Goal: Task Accomplishment & Management: Use online tool/utility

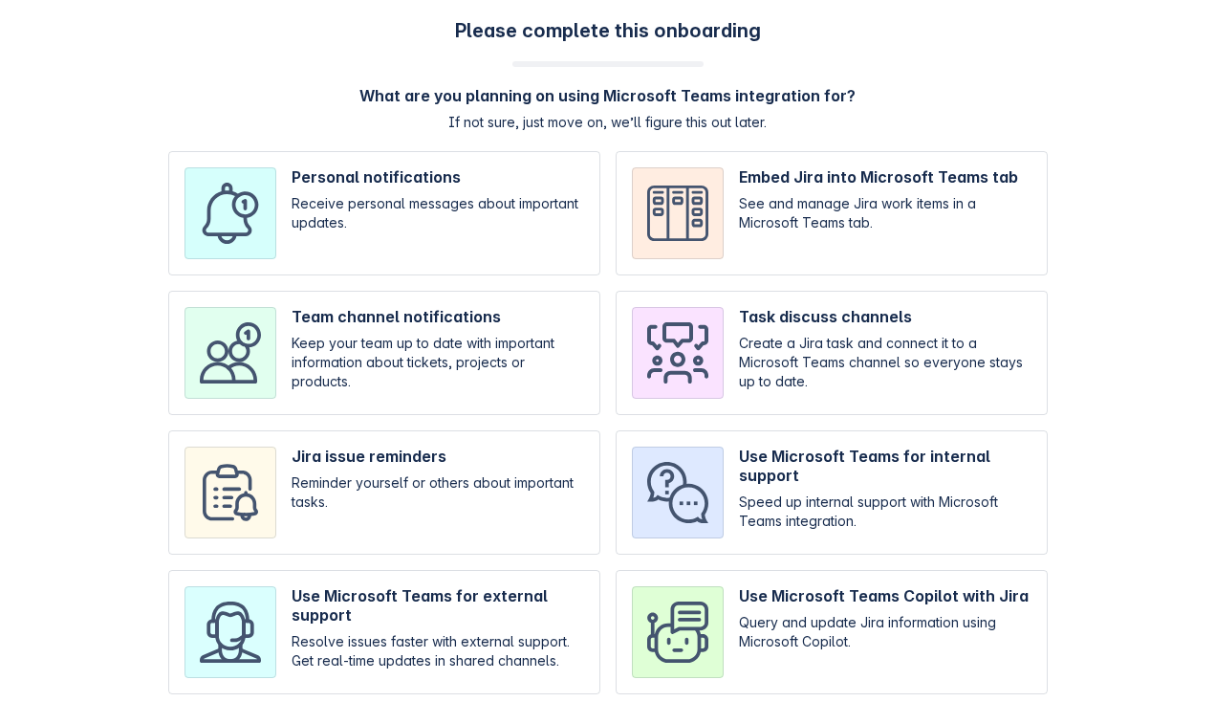
click at [475, 521] on input "checkbox" at bounding box center [384, 492] width 432 height 124
checkbox input "true"
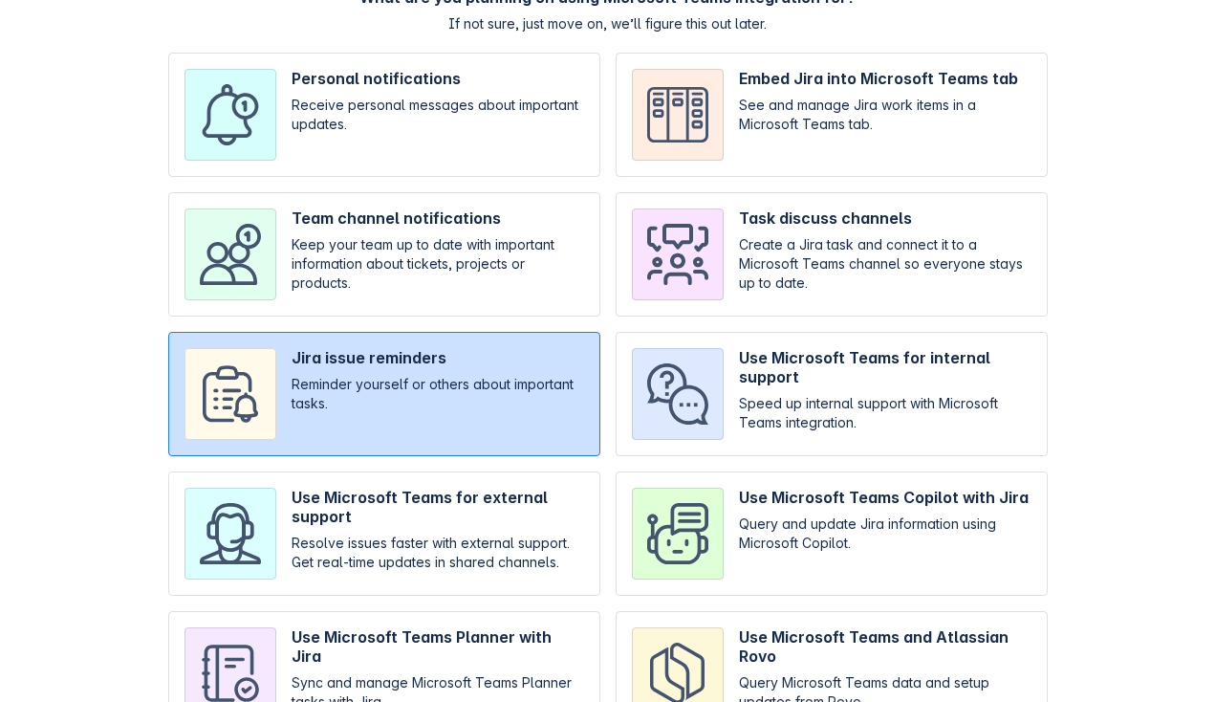
scroll to position [201, 0]
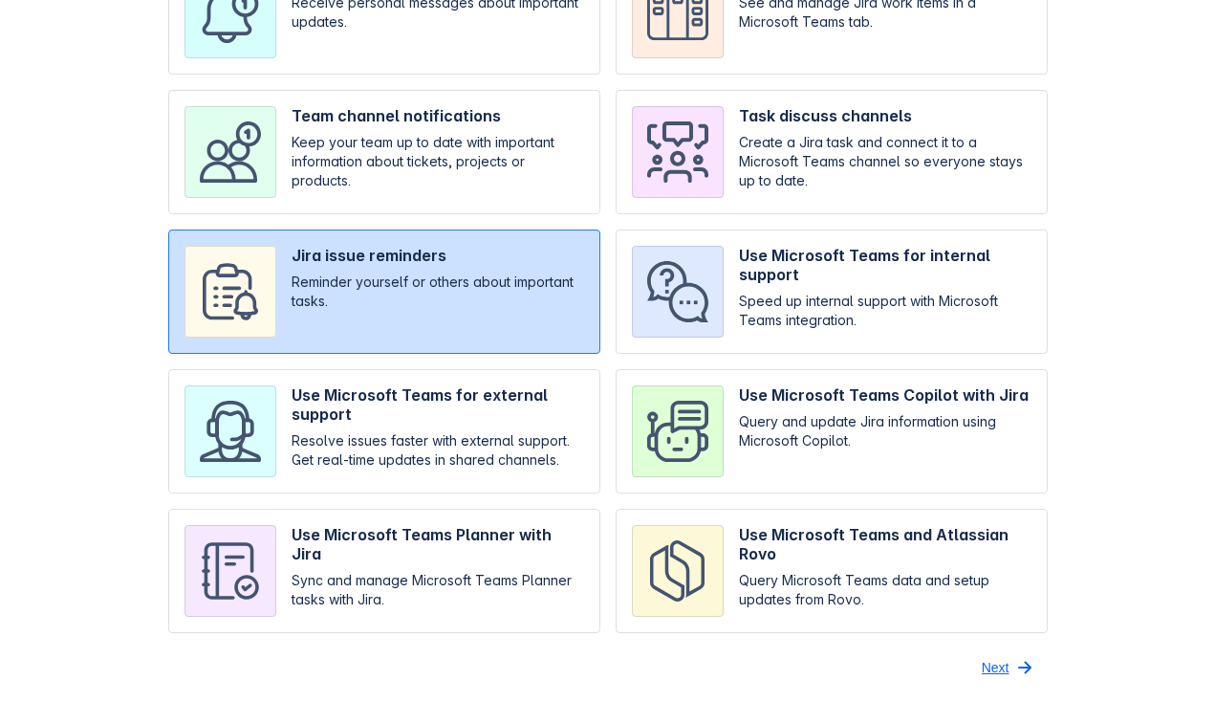
click at [982, 678] on span "Next" at bounding box center [996, 667] width 28 height 31
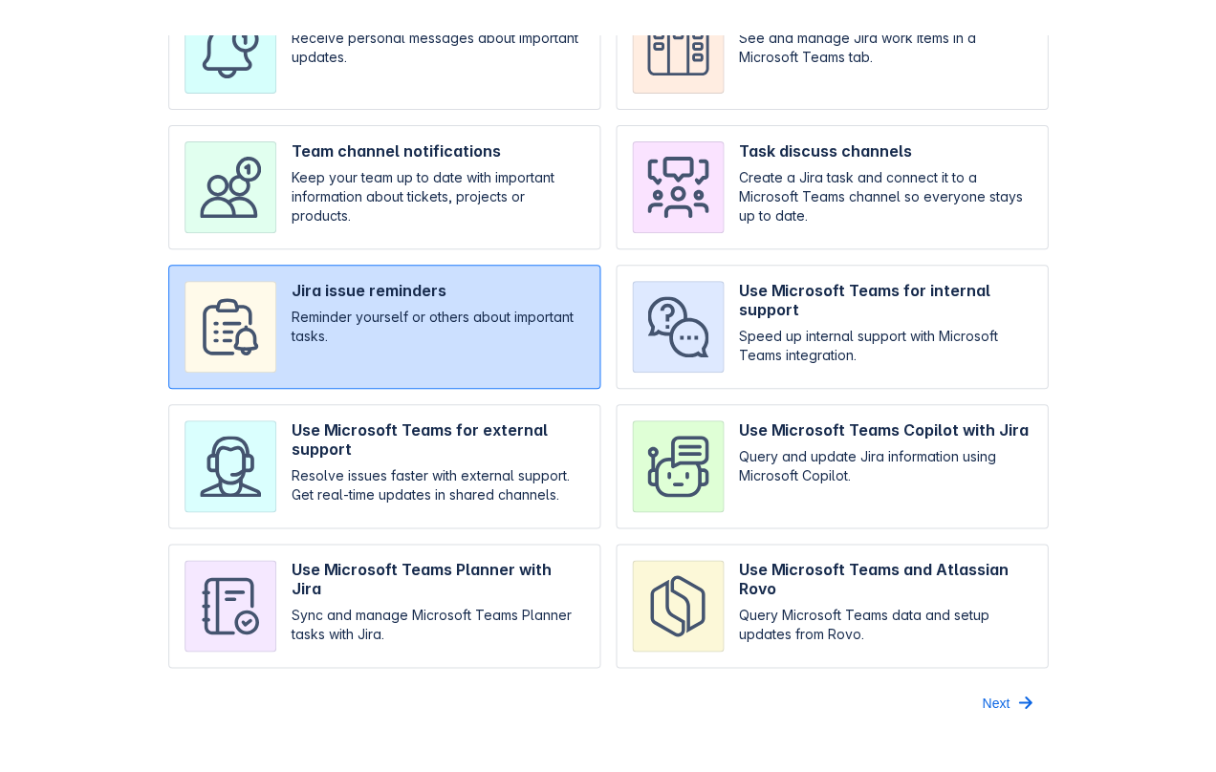
scroll to position [0, 0]
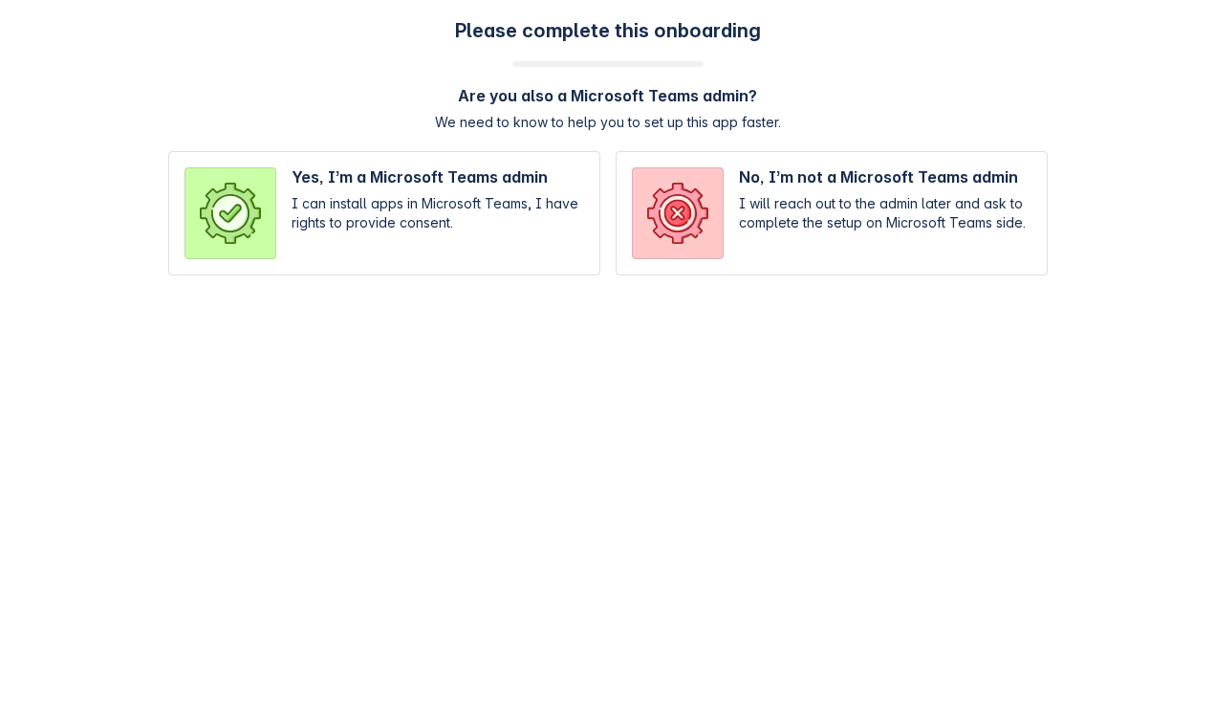
click at [713, 208] on input "radio" at bounding box center [832, 213] width 432 height 124
radio input "true"
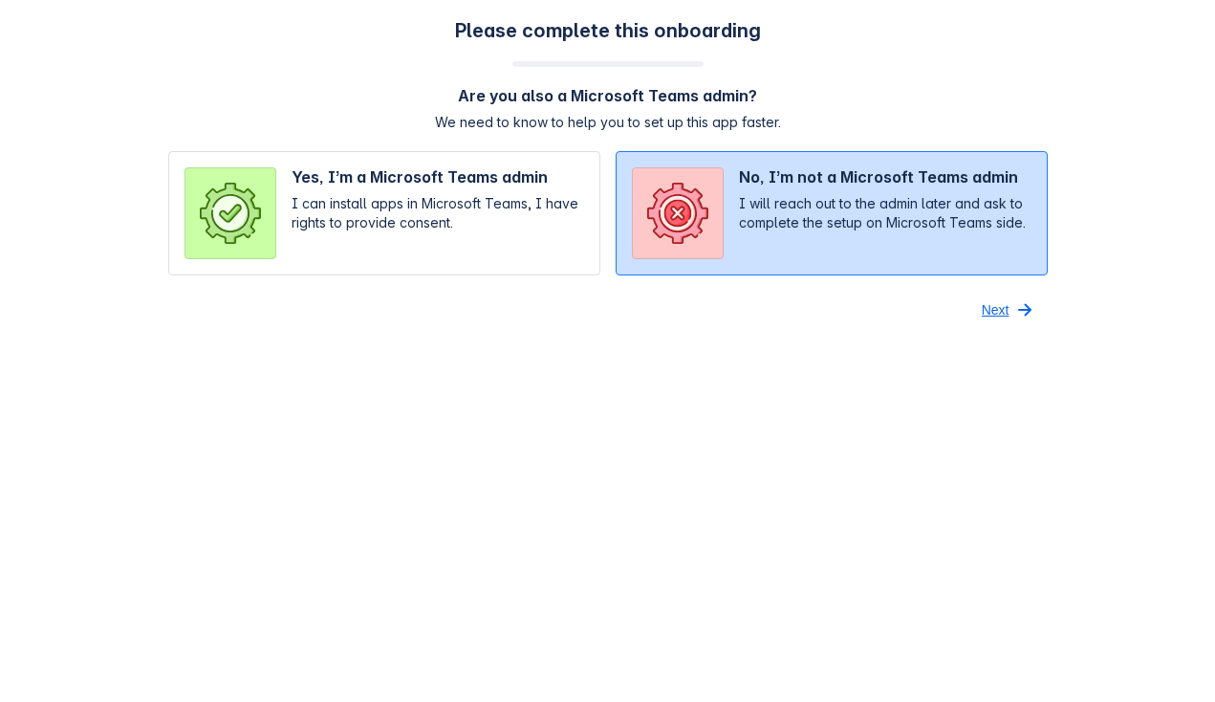
click at [1001, 313] on span "Next" at bounding box center [996, 309] width 28 height 31
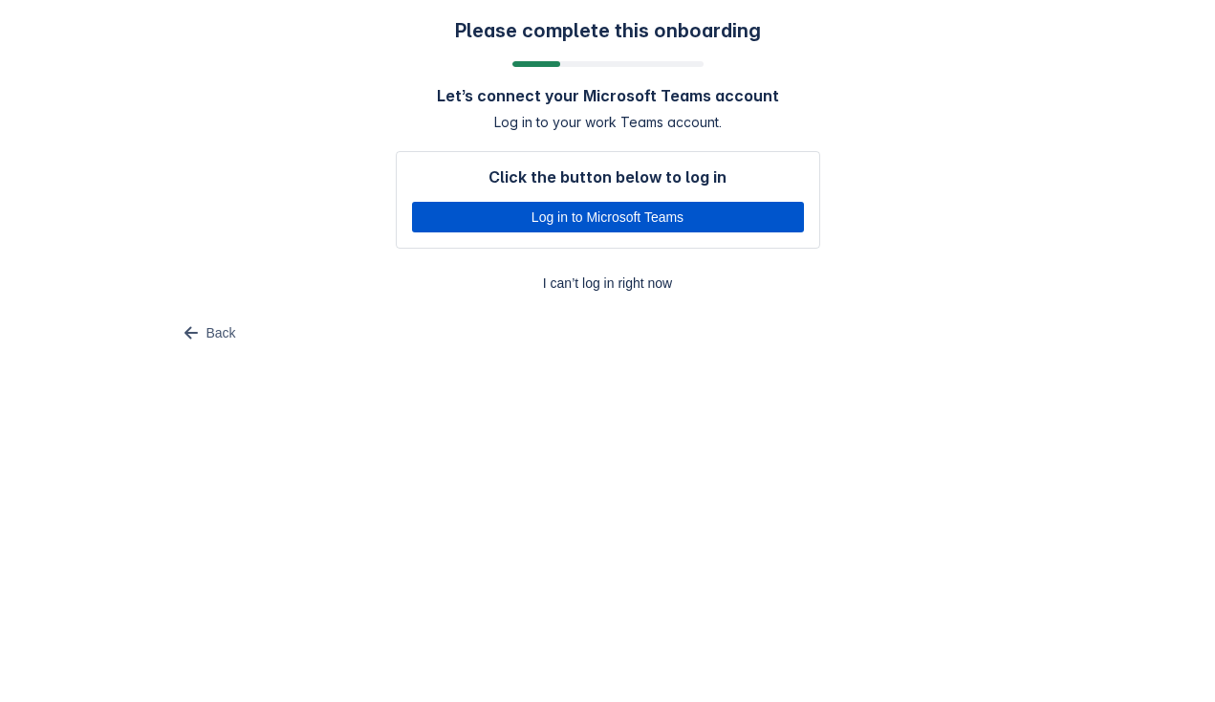
click at [483, 214] on span "Log in to Microsoft Teams" at bounding box center [607, 217] width 369 height 31
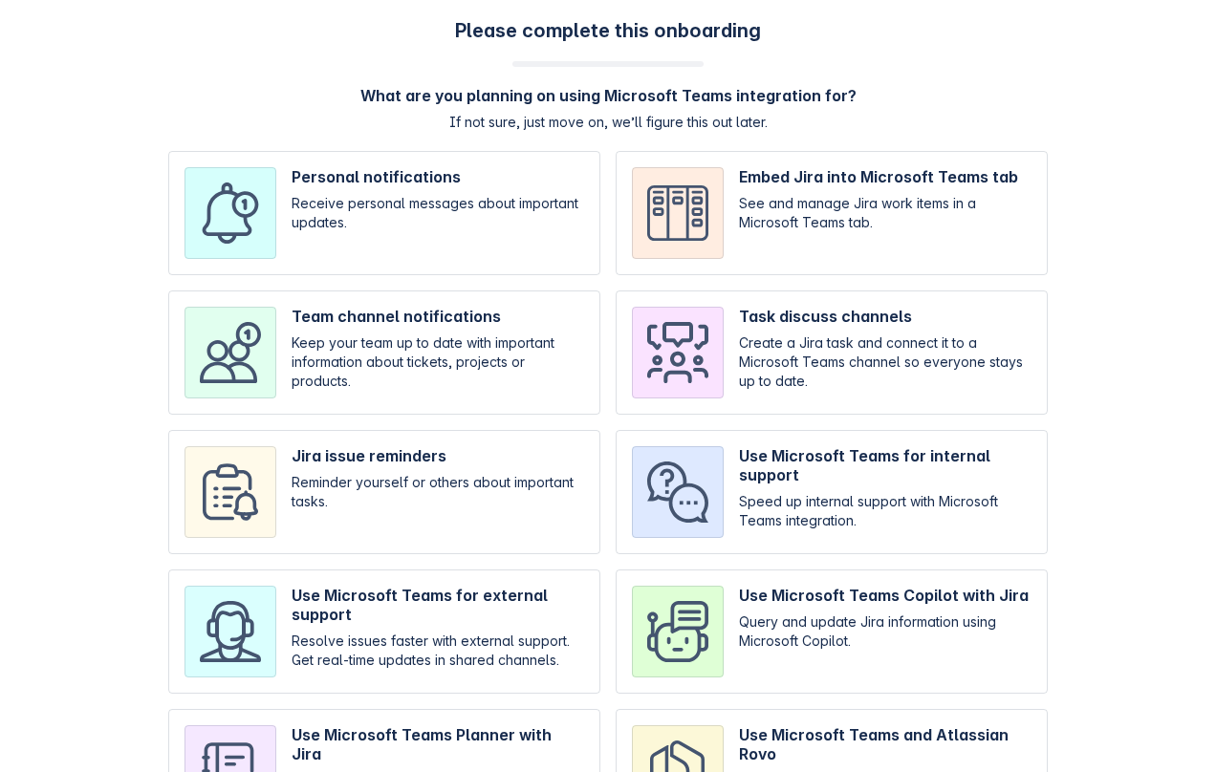
click at [351, 192] on input "checkbox" at bounding box center [384, 213] width 432 height 124
checkbox input "true"
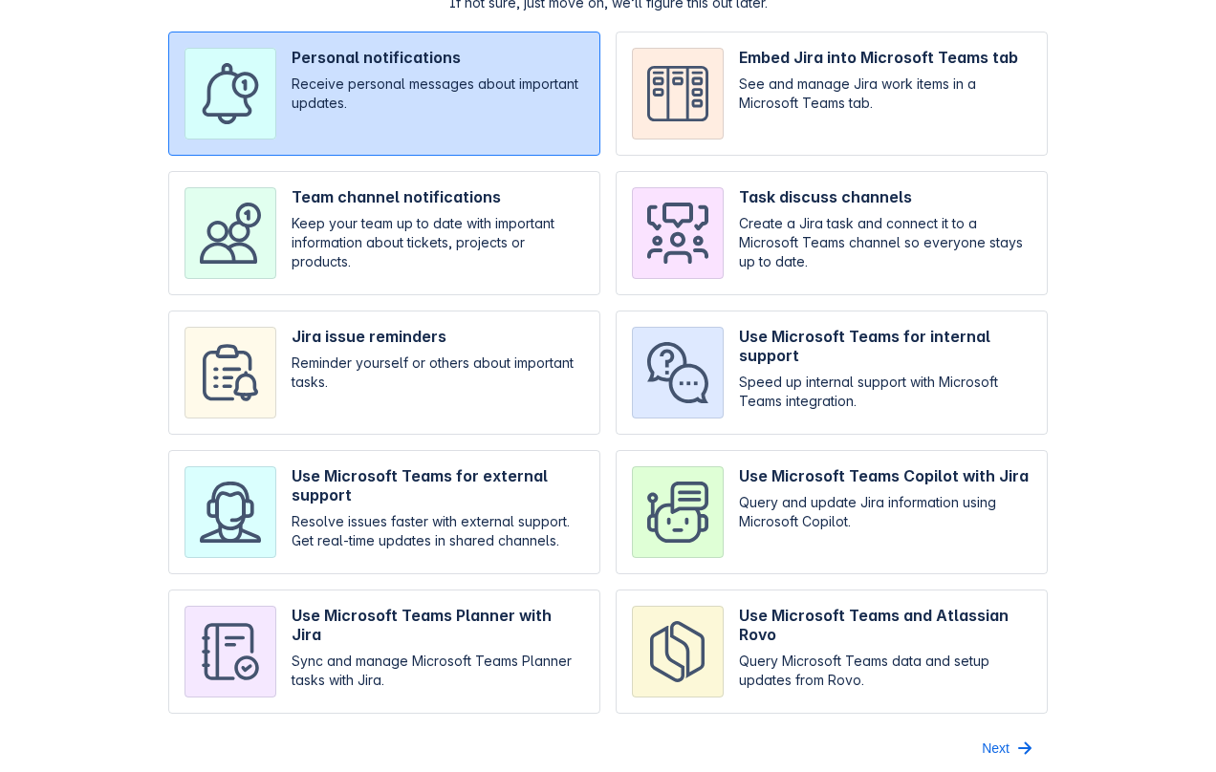
scroll to position [130, 0]
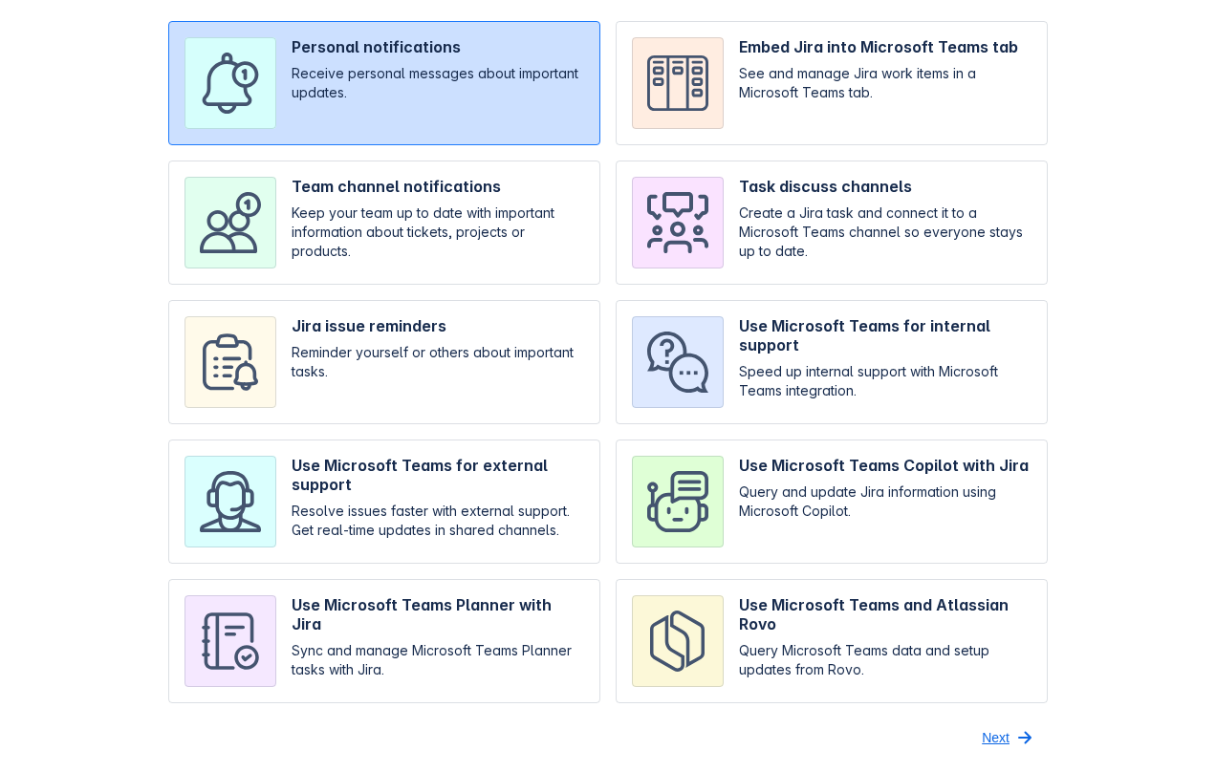
click at [1002, 731] on span "Next" at bounding box center [996, 738] width 28 height 31
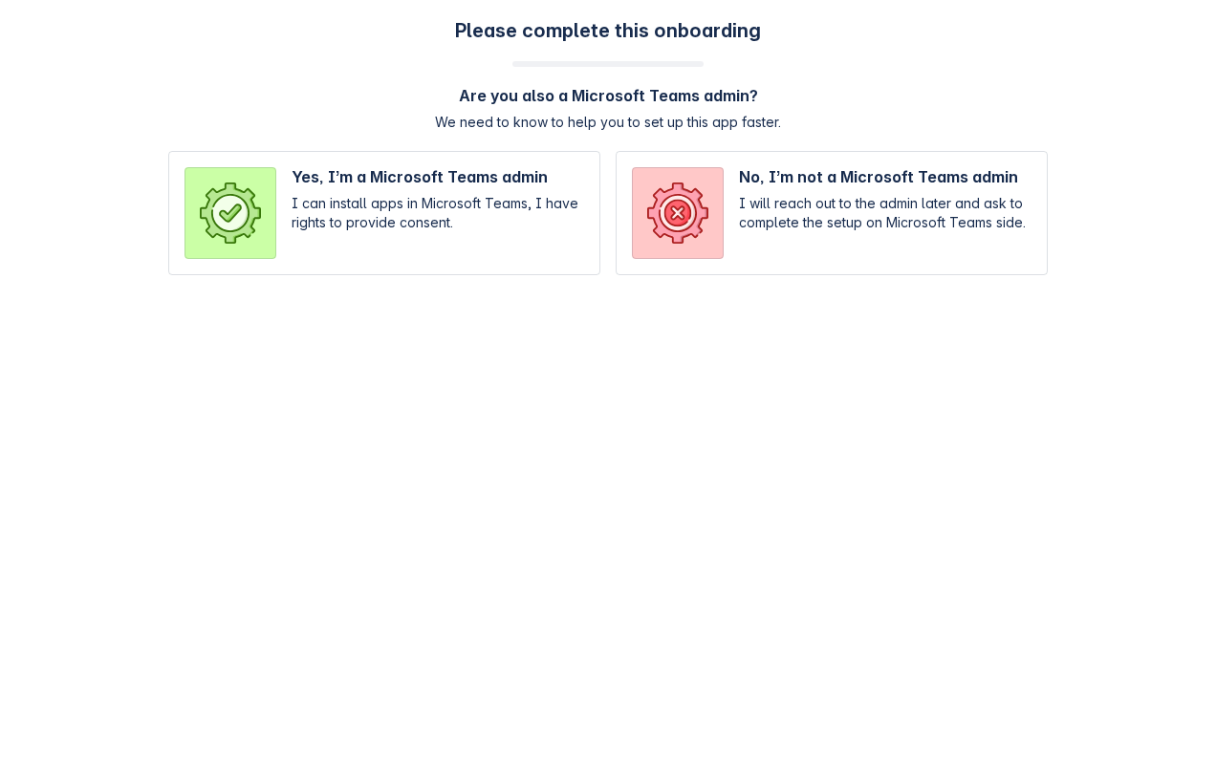
scroll to position [0, 0]
click at [741, 217] on input "radio" at bounding box center [832, 213] width 432 height 124
radio input "true"
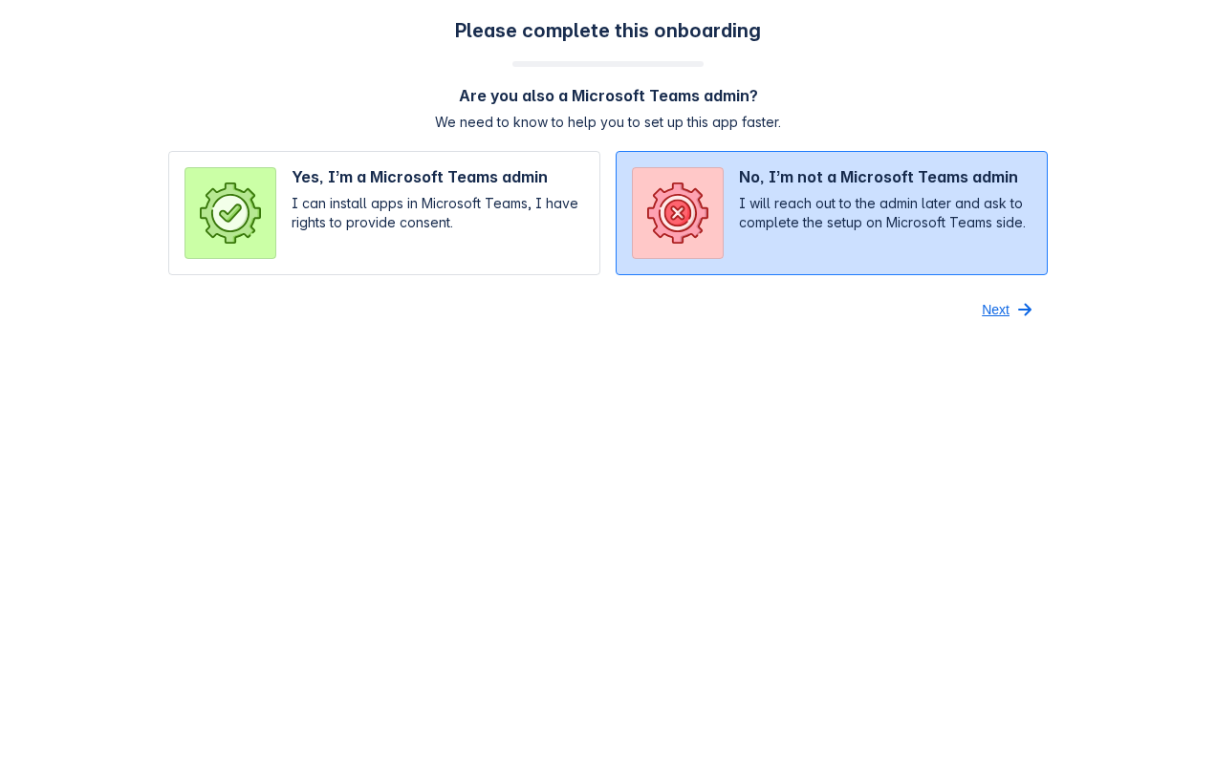
click at [1014, 298] on span "button" at bounding box center [1024, 309] width 23 height 23
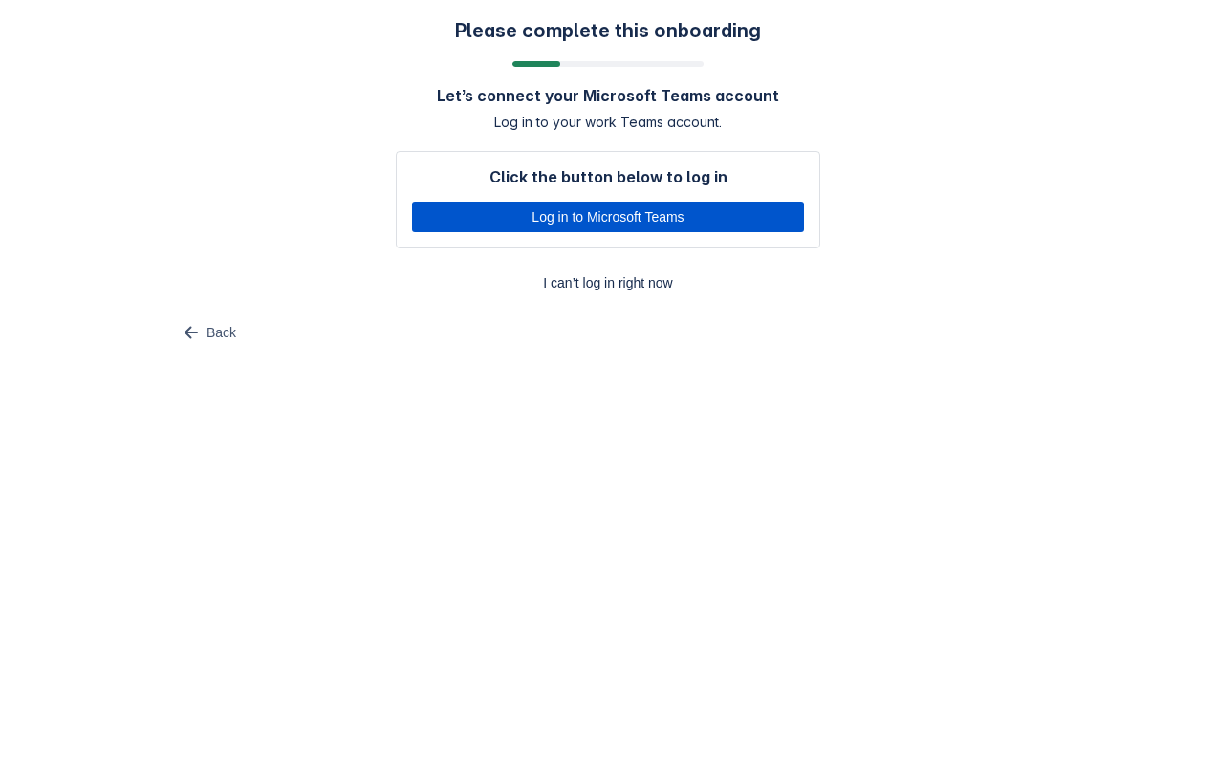
click at [543, 221] on span "Log in to Microsoft Teams" at bounding box center [607, 217] width 369 height 31
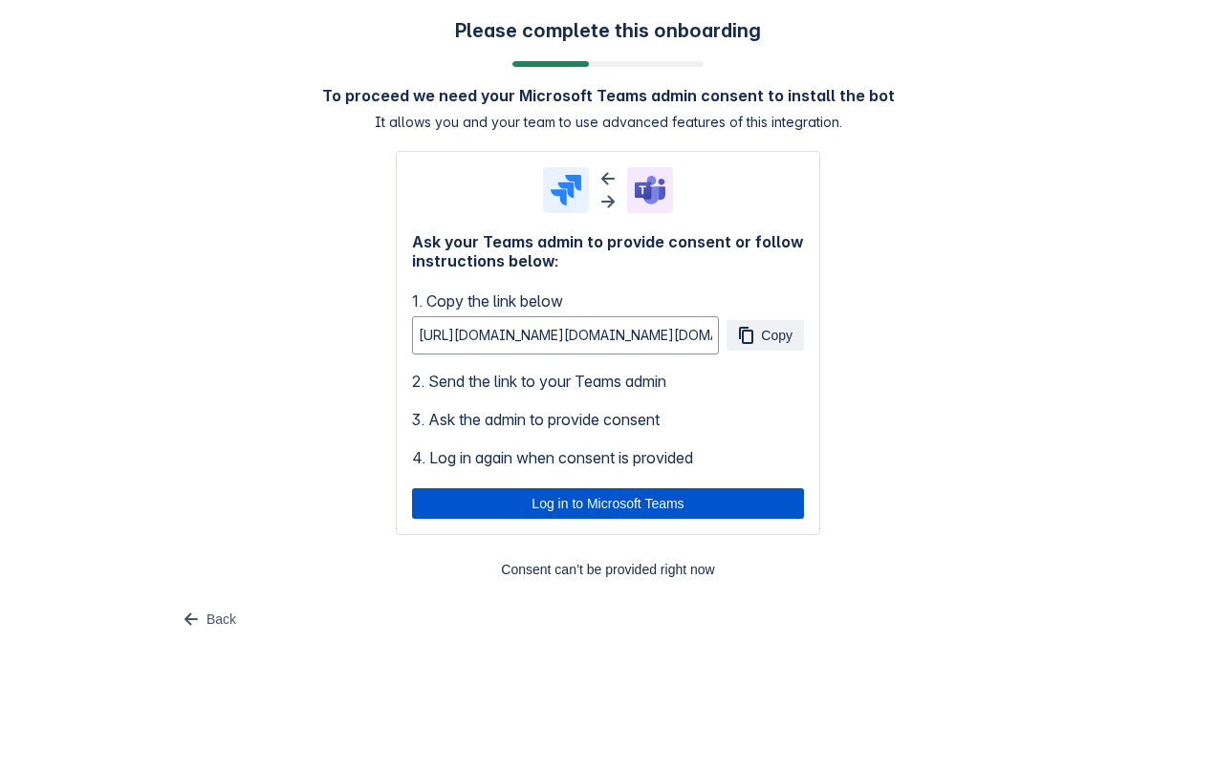
click at [549, 503] on span "Log in to Microsoft Teams" at bounding box center [607, 503] width 369 height 31
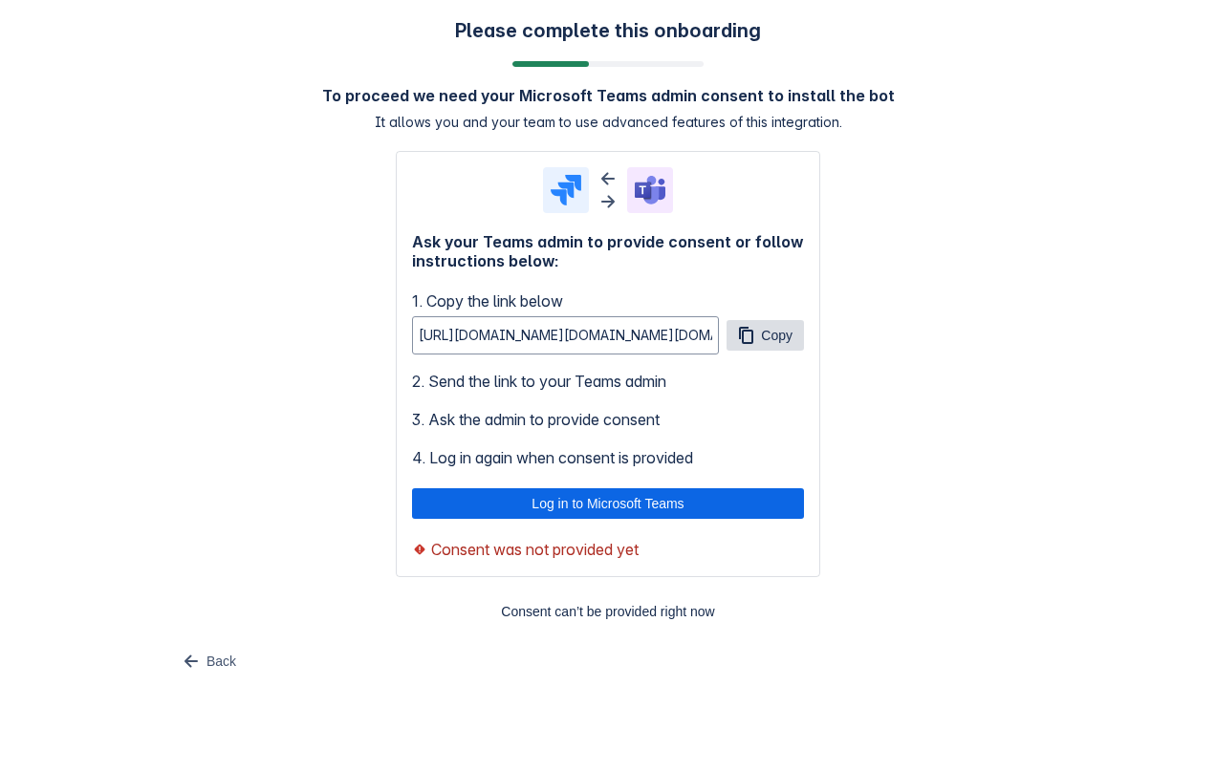
click at [783, 336] on span "Copy" at bounding box center [777, 335] width 32 height 31
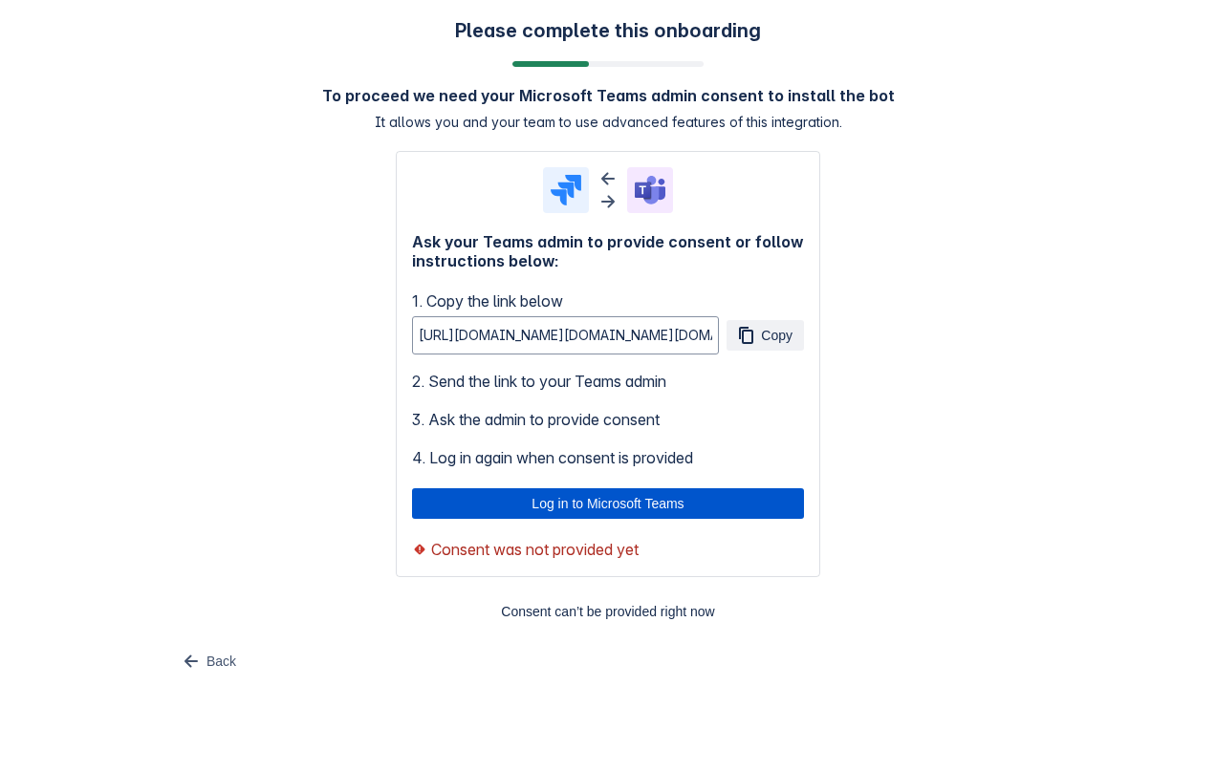
click at [544, 503] on span "Log in to Microsoft Teams" at bounding box center [607, 503] width 369 height 31
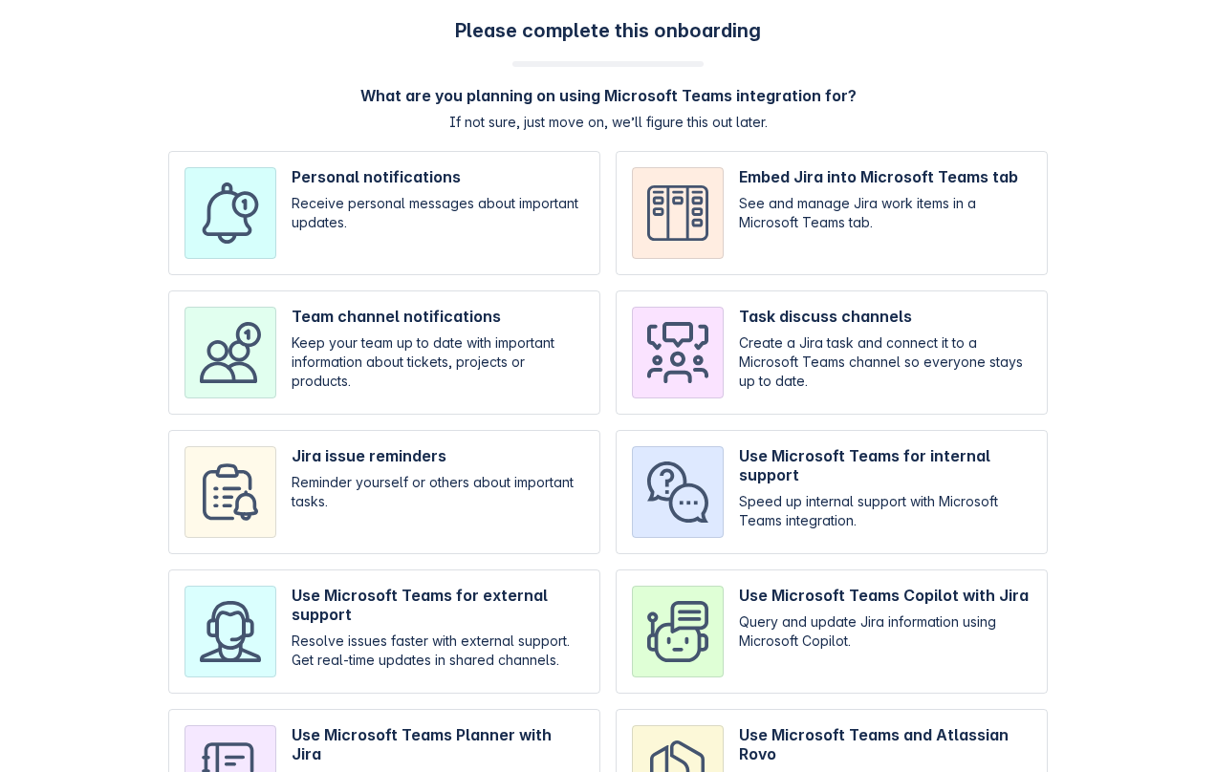
click at [344, 373] on input "checkbox" at bounding box center [384, 353] width 432 height 124
checkbox input "true"
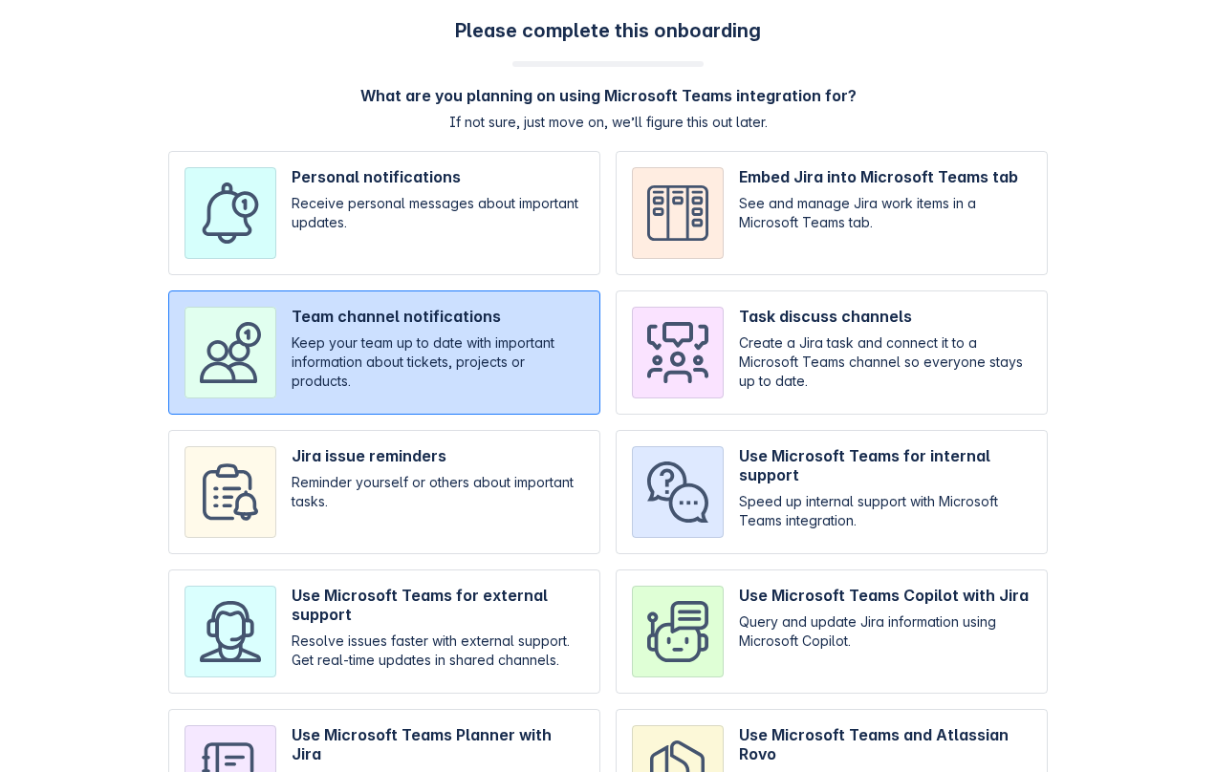
scroll to position [130, 0]
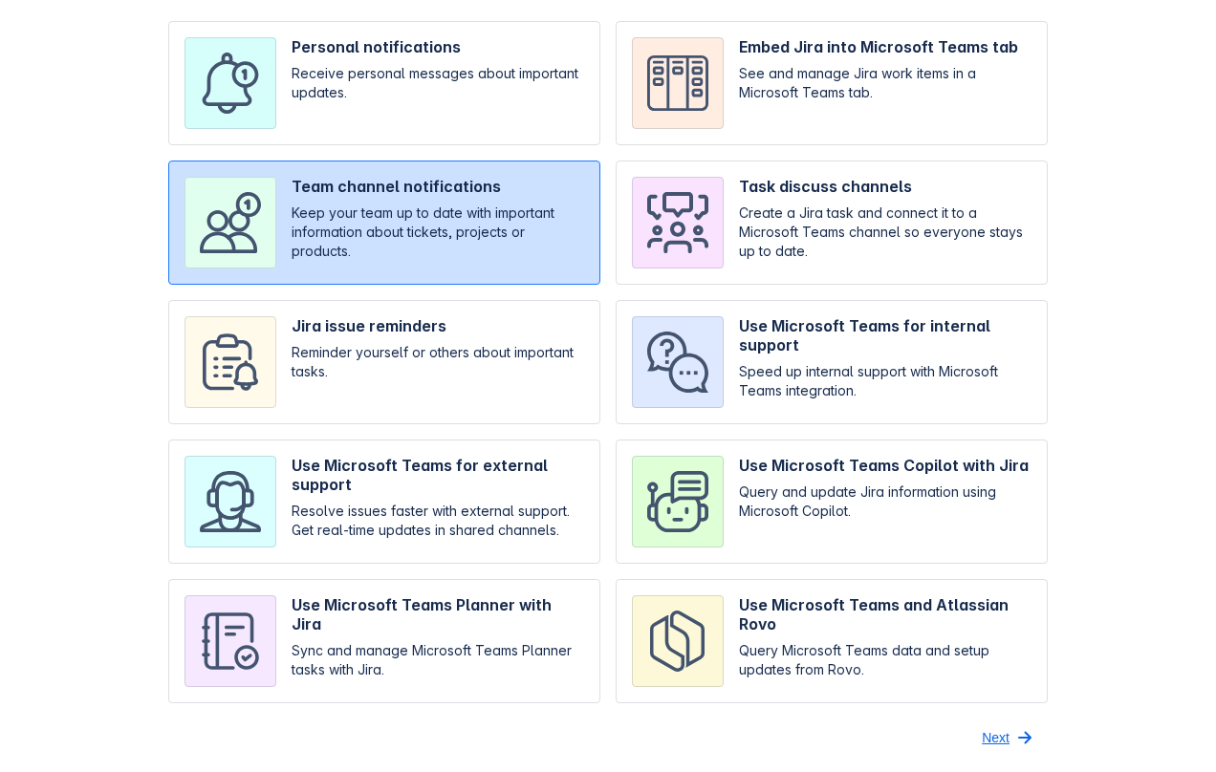
click at [989, 736] on span "Next" at bounding box center [996, 738] width 28 height 31
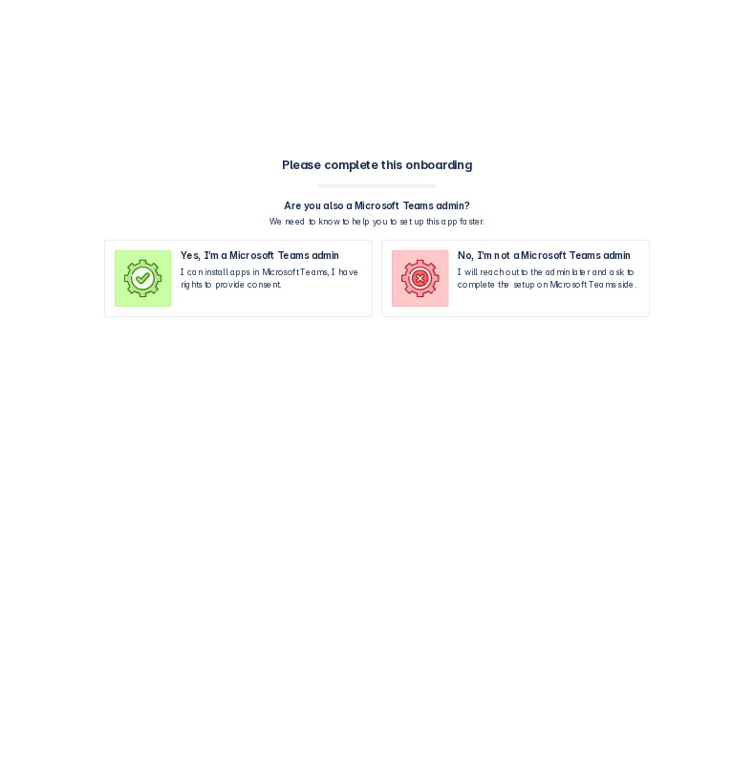
scroll to position [0, 0]
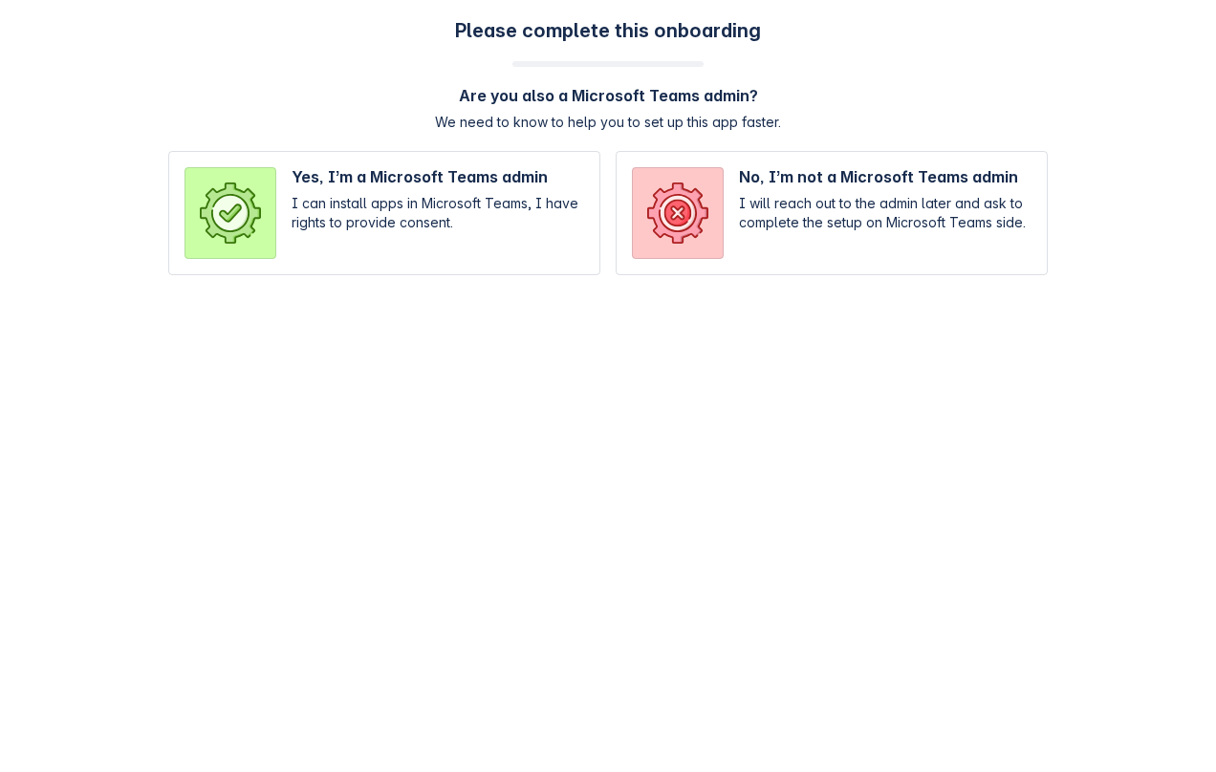
click at [728, 171] on input "radio" at bounding box center [832, 213] width 432 height 124
radio input "true"
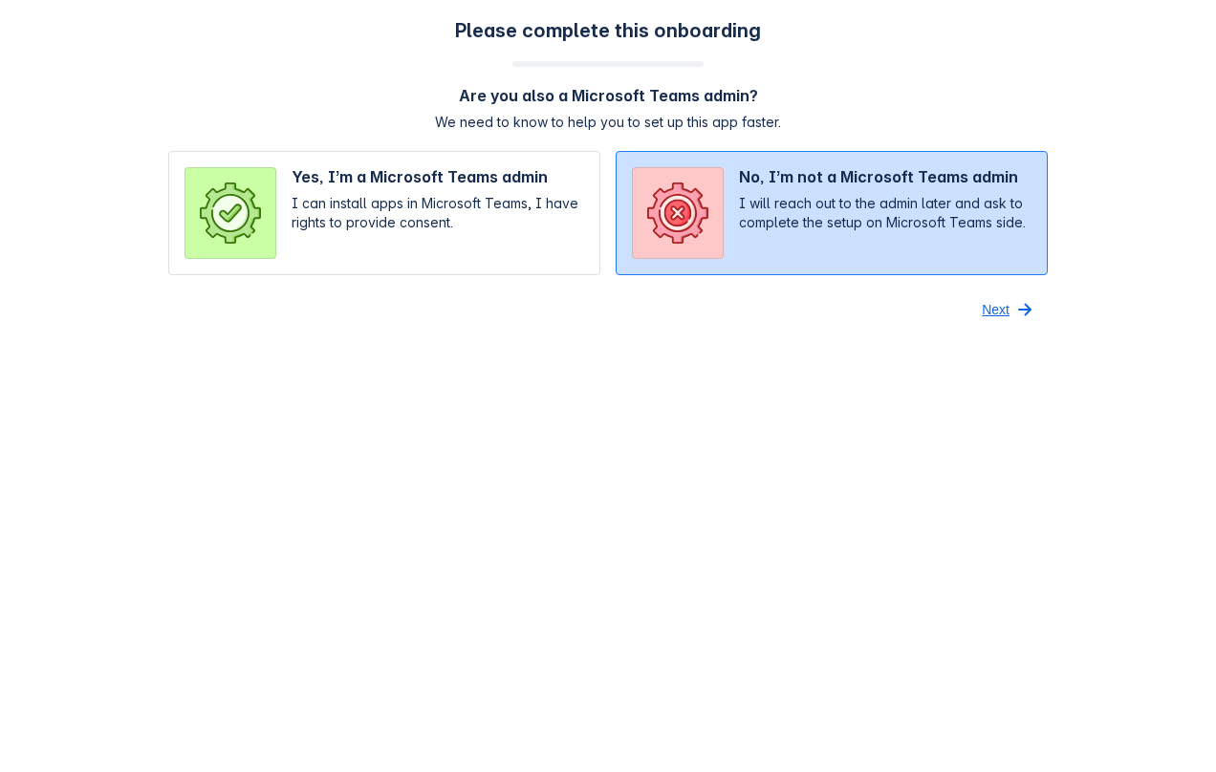
click at [1001, 314] on span "Next" at bounding box center [996, 309] width 28 height 31
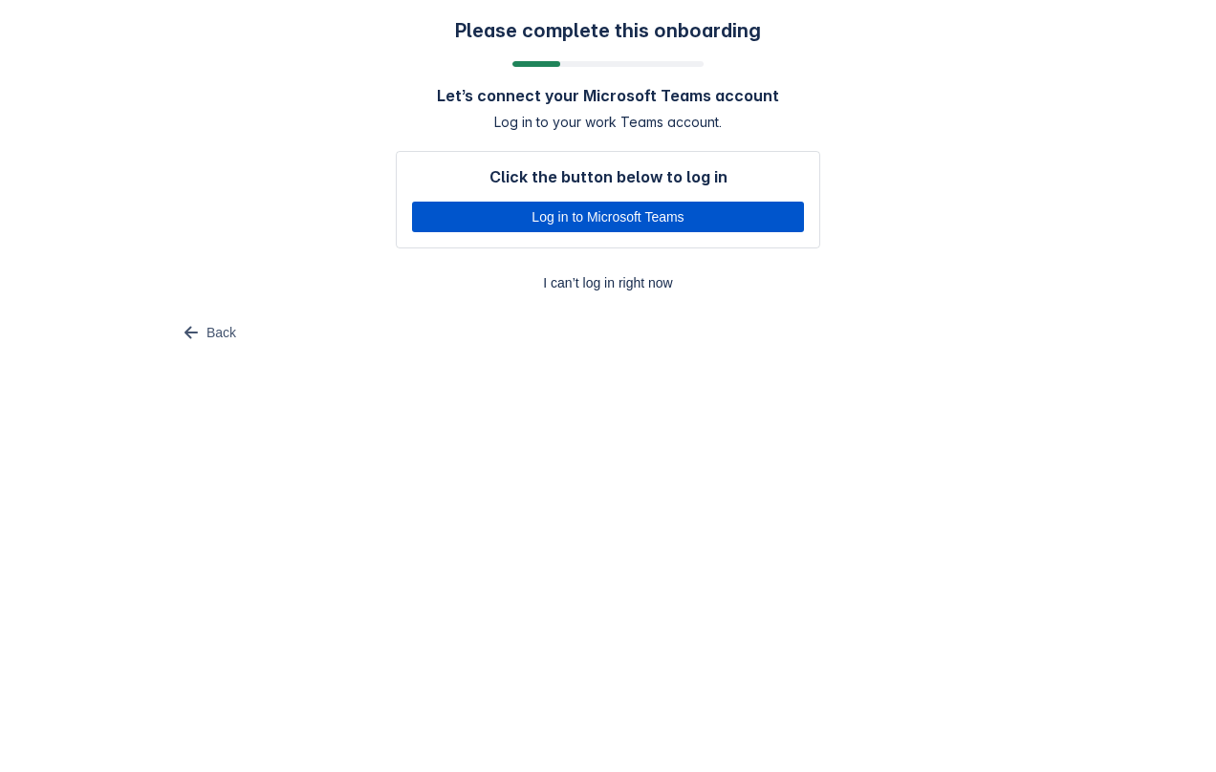
click at [638, 212] on span "Log in to Microsoft Teams" at bounding box center [607, 217] width 369 height 31
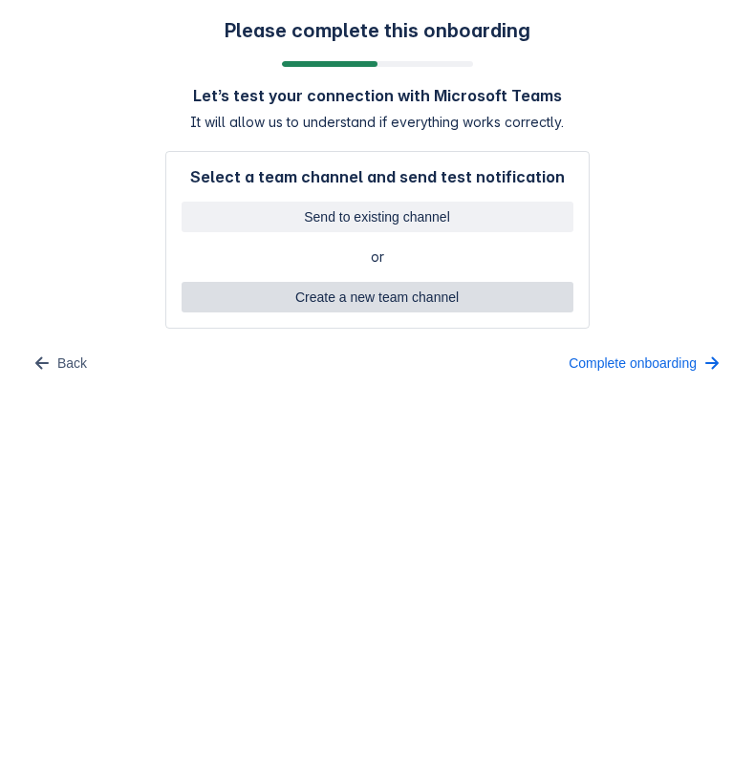
click at [446, 304] on span "Create a new team channel" at bounding box center [377, 297] width 369 height 31
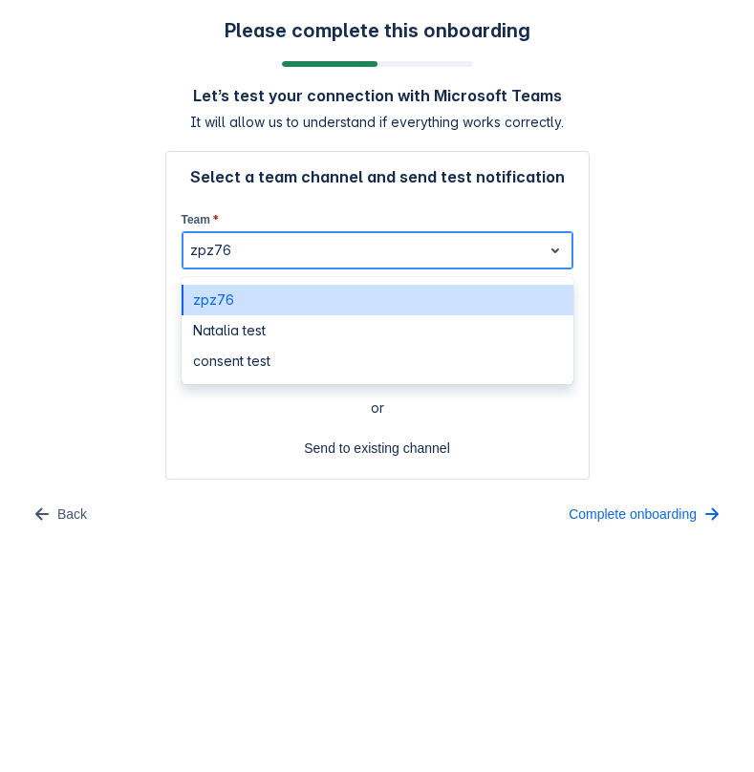
click at [298, 245] on div at bounding box center [362, 250] width 344 height 23
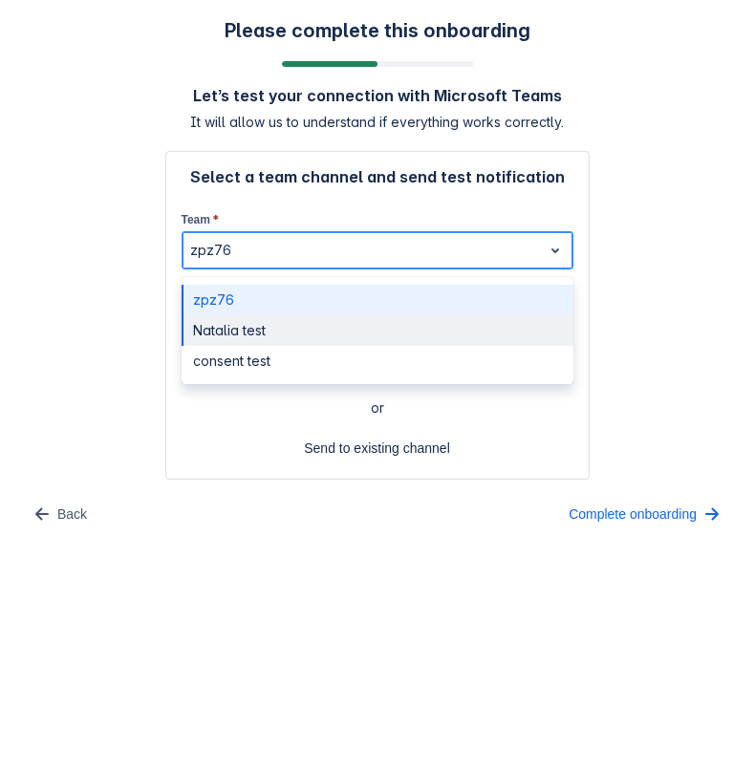
click at [282, 347] on div "consent test" at bounding box center [378, 361] width 392 height 31
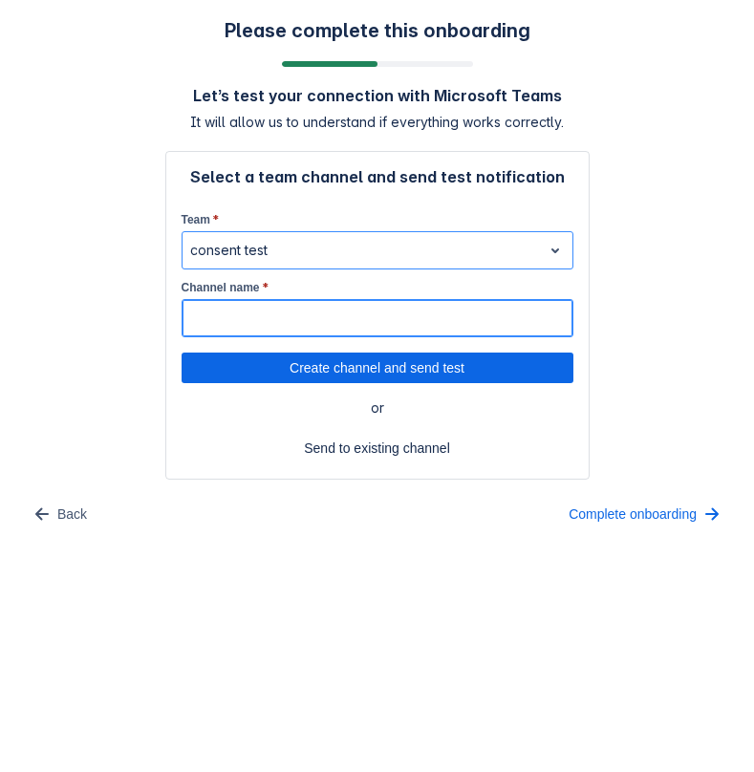
click at [270, 315] on input "Channel name *" at bounding box center [378, 318] width 390 height 34
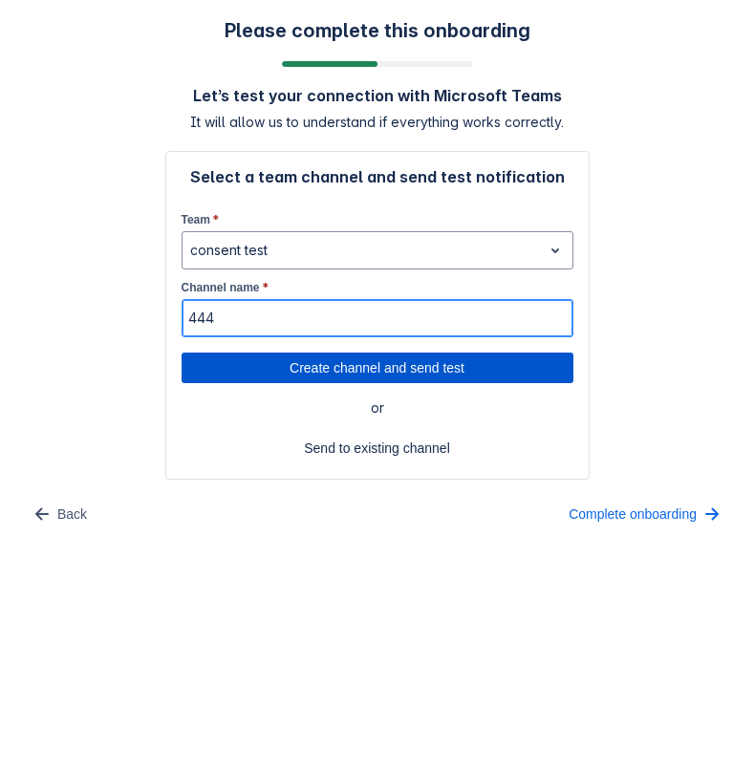
click at [262, 362] on span "Create channel and send test" at bounding box center [377, 368] width 369 height 31
type input "444"
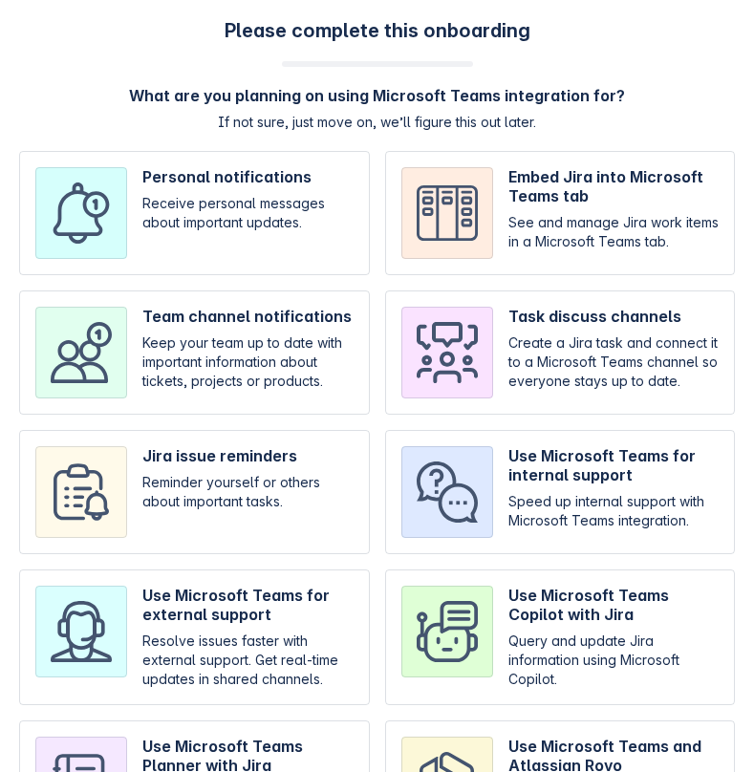
click at [173, 362] on input "checkbox" at bounding box center [194, 353] width 351 height 124
checkbox input "true"
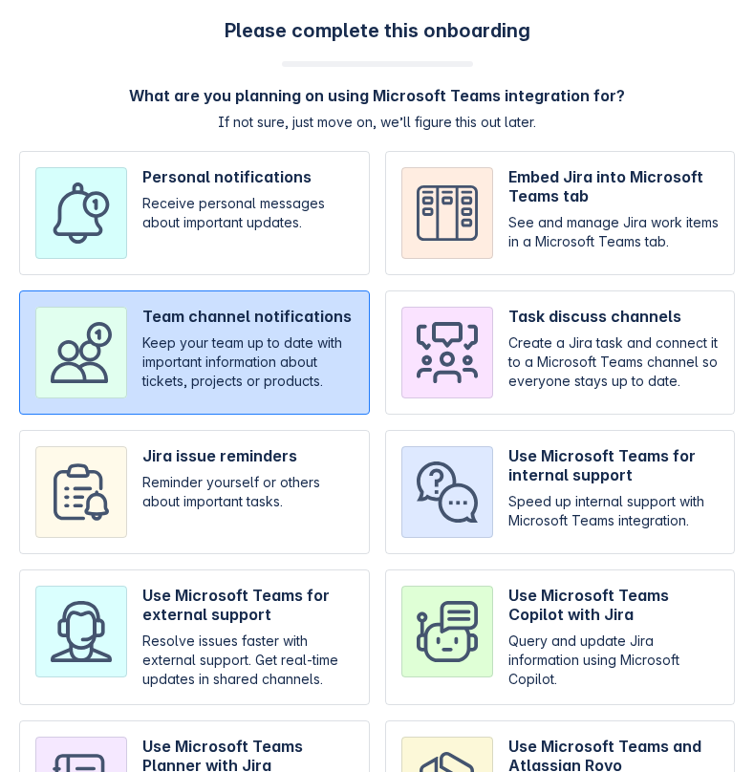
scroll to position [141, 0]
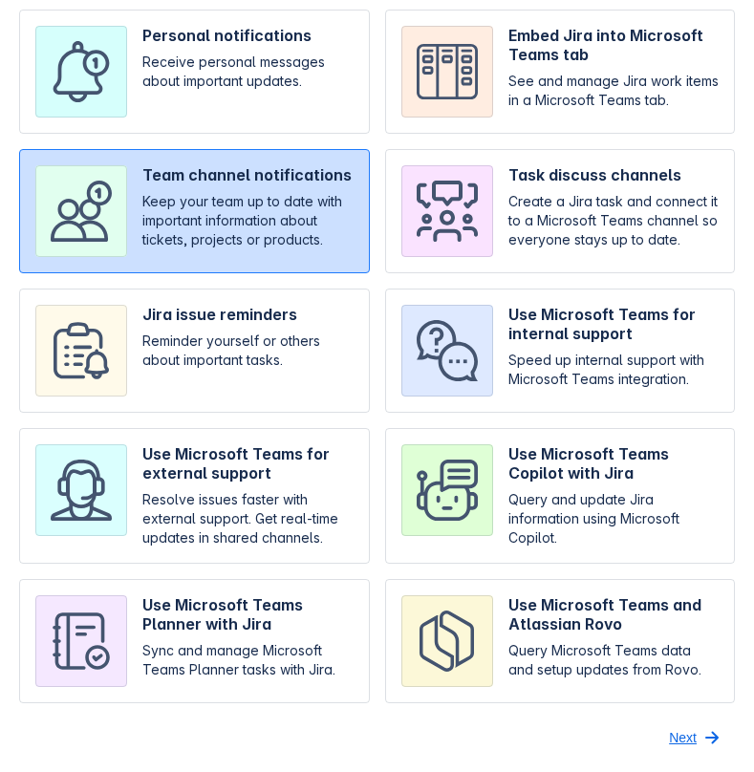
click at [696, 728] on span "Next" at bounding box center [683, 738] width 28 height 31
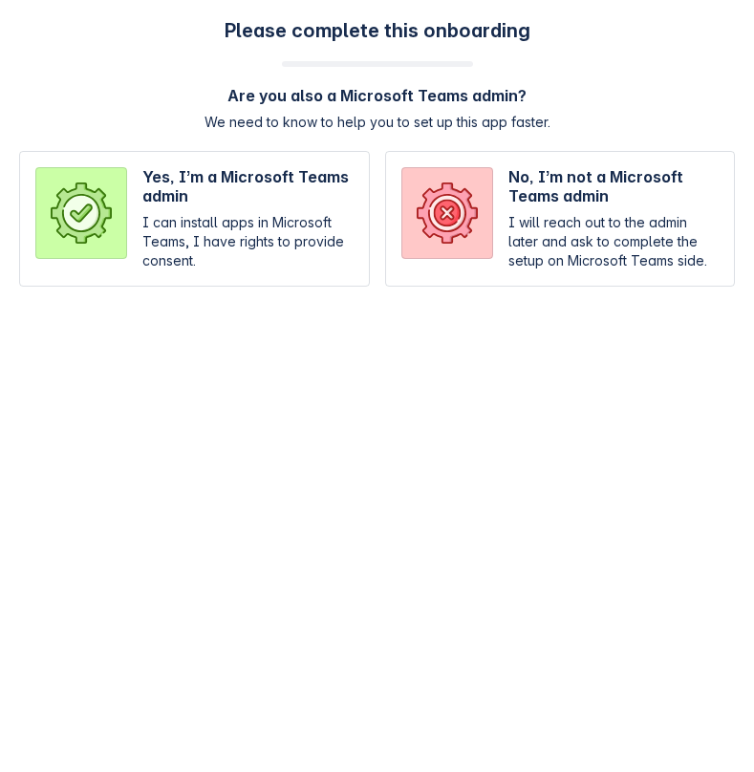
click at [621, 224] on input "radio" at bounding box center [560, 219] width 351 height 136
radio input "true"
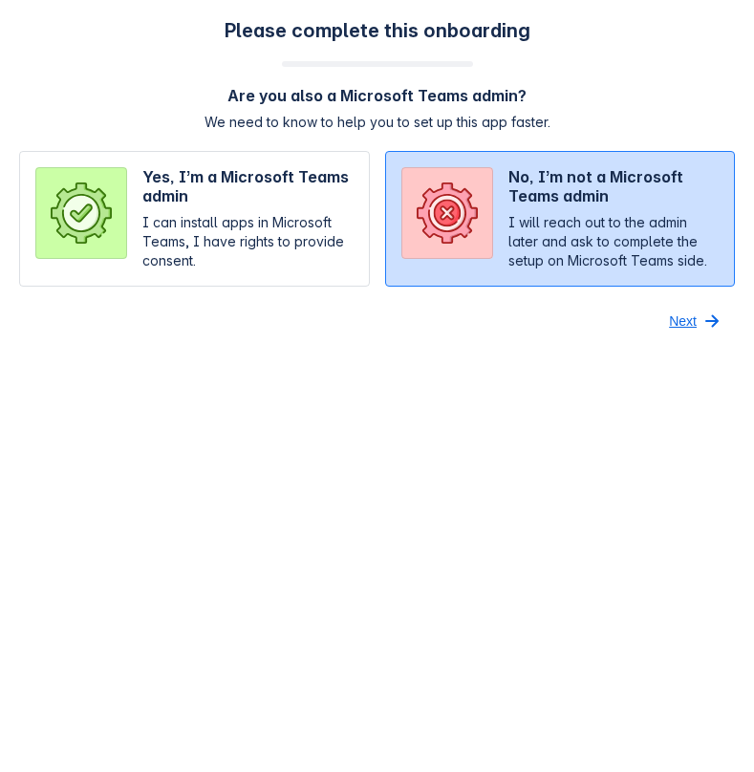
click at [680, 318] on span "Next" at bounding box center [683, 321] width 28 height 31
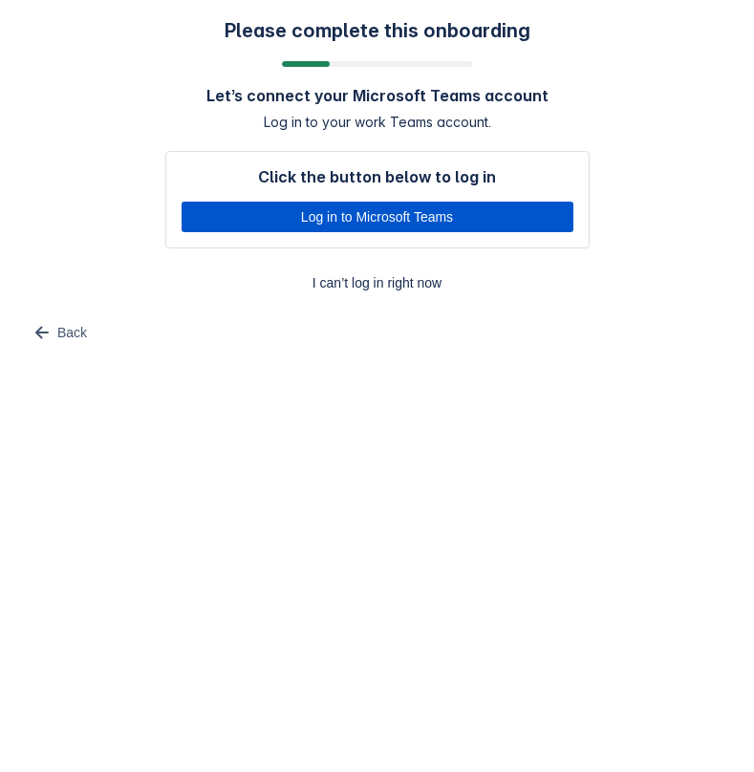
click at [500, 219] on span "Log in to Microsoft Teams" at bounding box center [377, 217] width 369 height 31
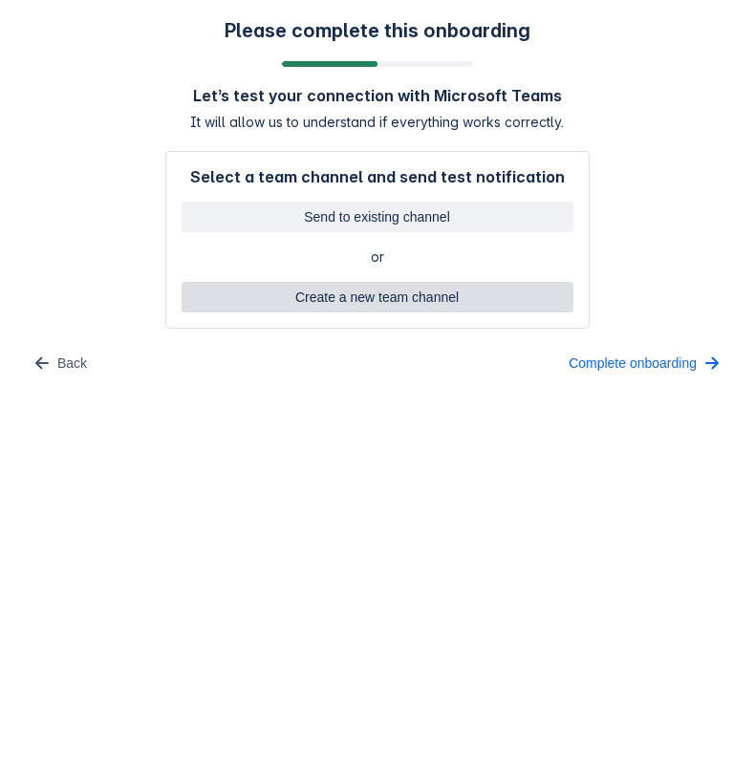
click at [411, 293] on span "Create a new team channel" at bounding box center [377, 297] width 369 height 31
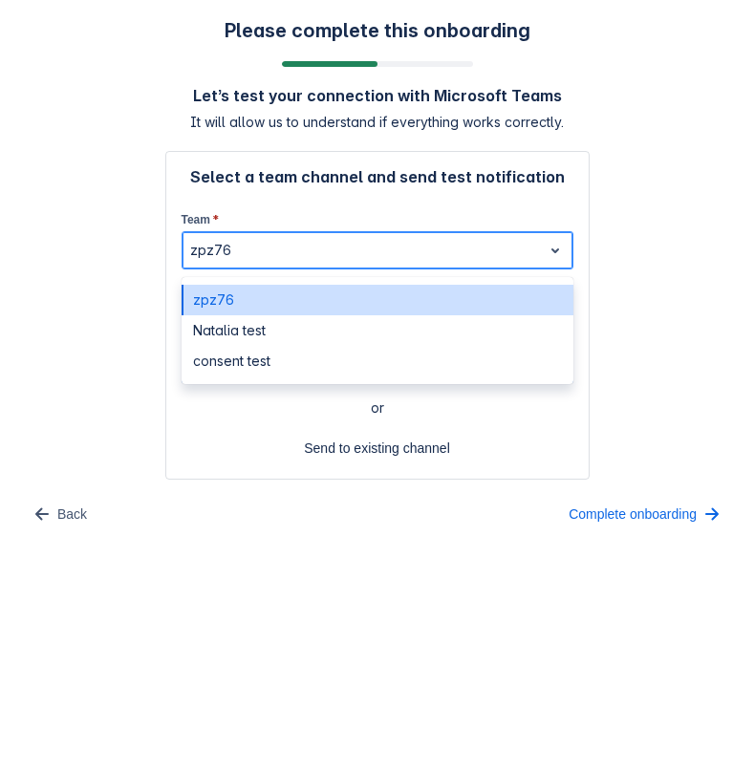
click at [279, 238] on div "zpz76" at bounding box center [362, 250] width 359 height 31
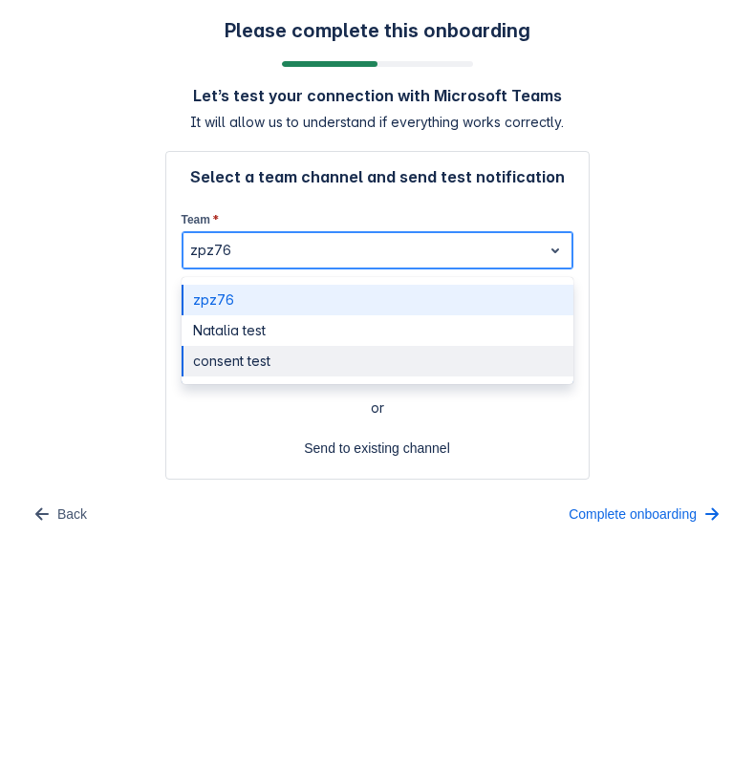
click at [268, 355] on div "consent test" at bounding box center [378, 361] width 392 height 31
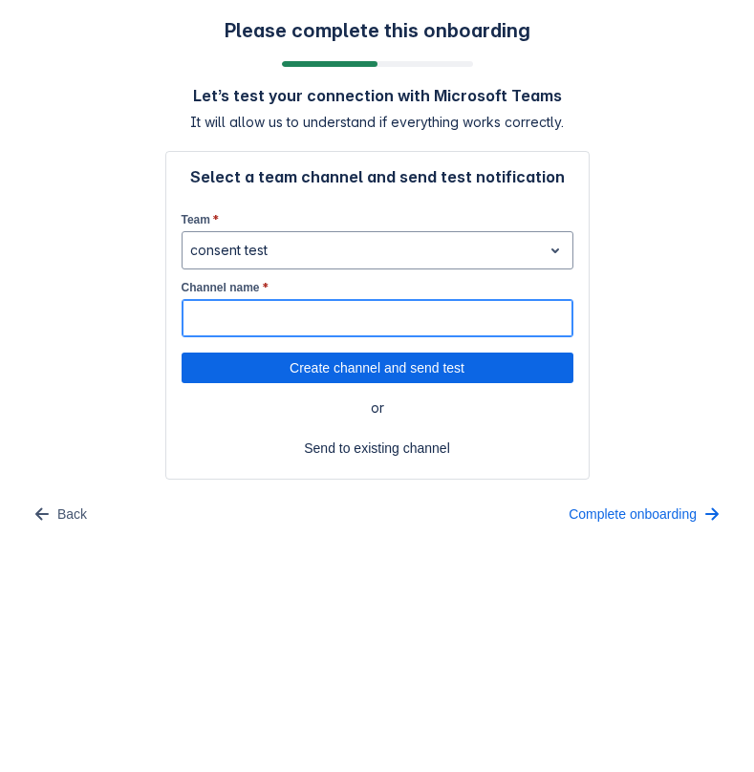
click at [238, 329] on input "Channel name *" at bounding box center [378, 318] width 390 height 34
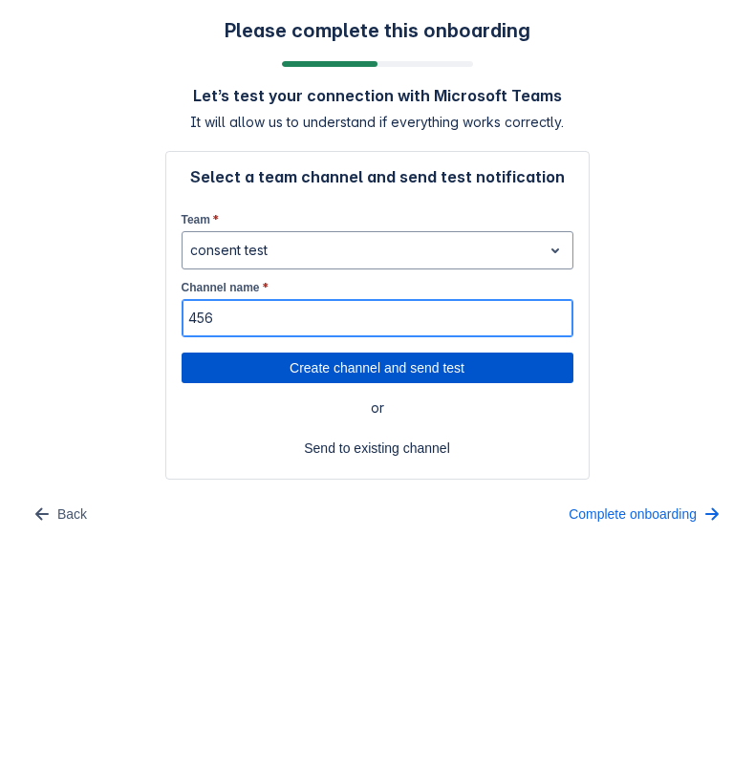
click at [270, 371] on span "Create channel and send test" at bounding box center [377, 368] width 369 height 31
type input "456"
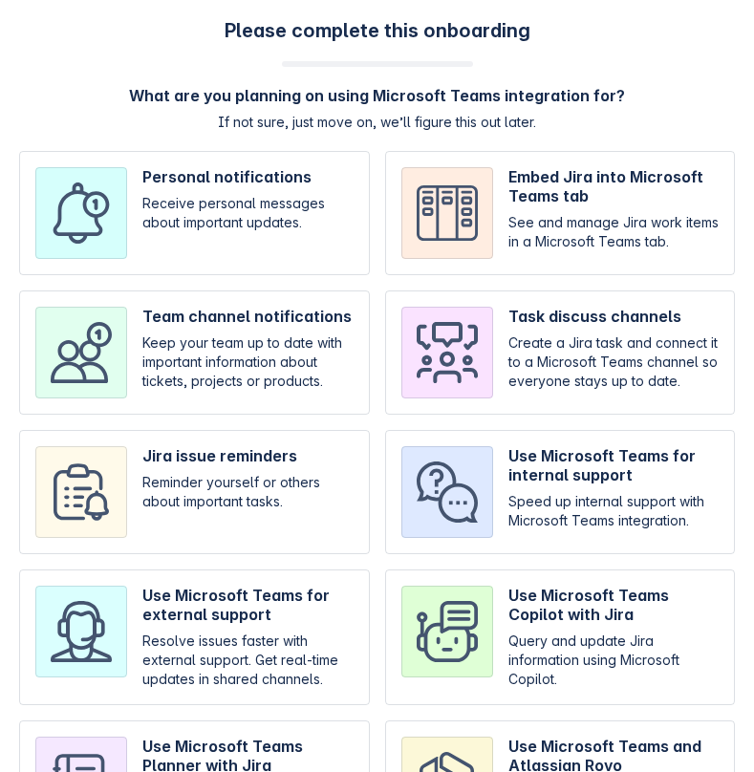
click at [103, 363] on input "checkbox" at bounding box center [194, 353] width 351 height 124
checkbox input "true"
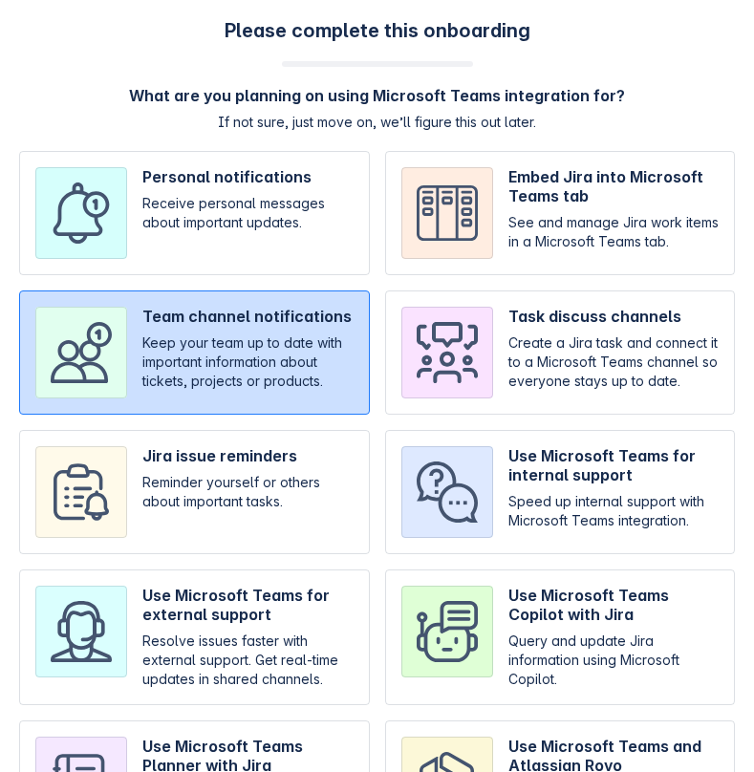
scroll to position [141, 0]
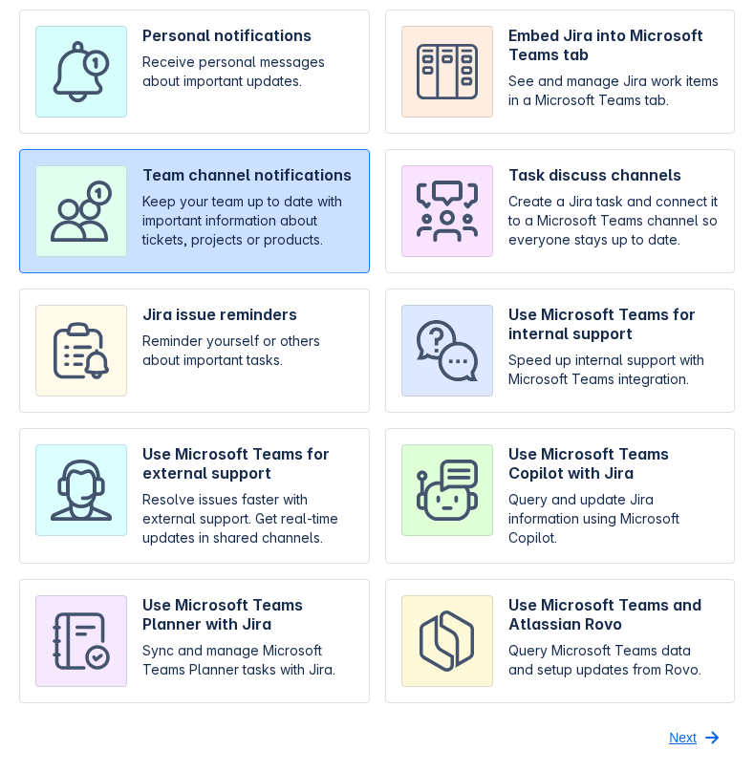
click at [679, 733] on span "Next" at bounding box center [683, 738] width 28 height 31
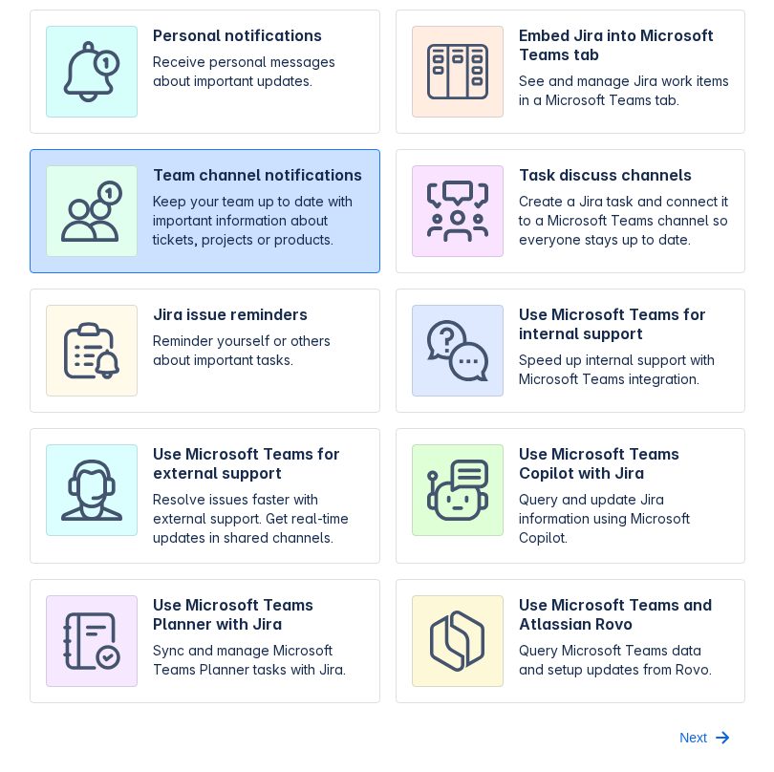
scroll to position [0, 0]
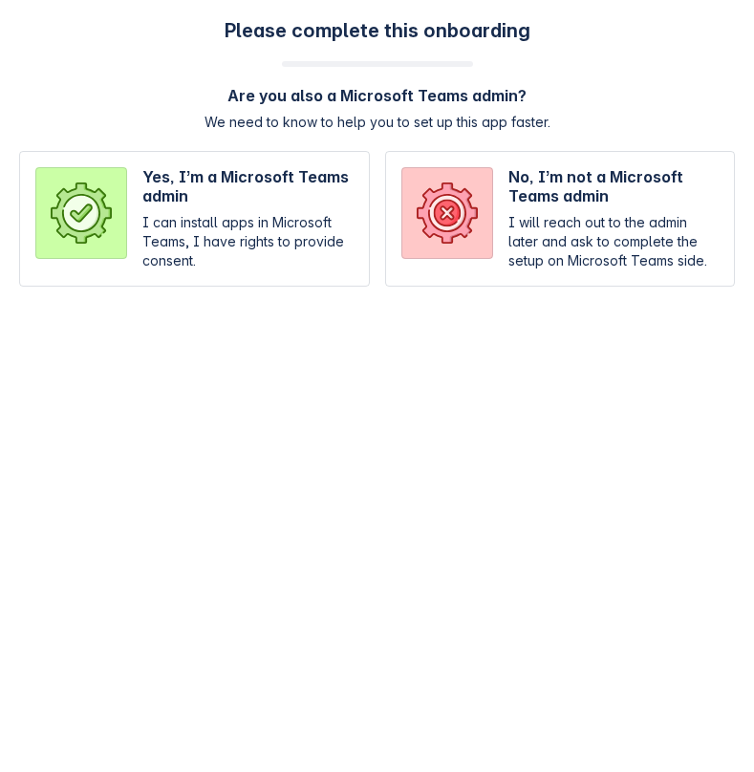
click at [520, 165] on input "radio" at bounding box center [560, 219] width 351 height 136
radio input "true"
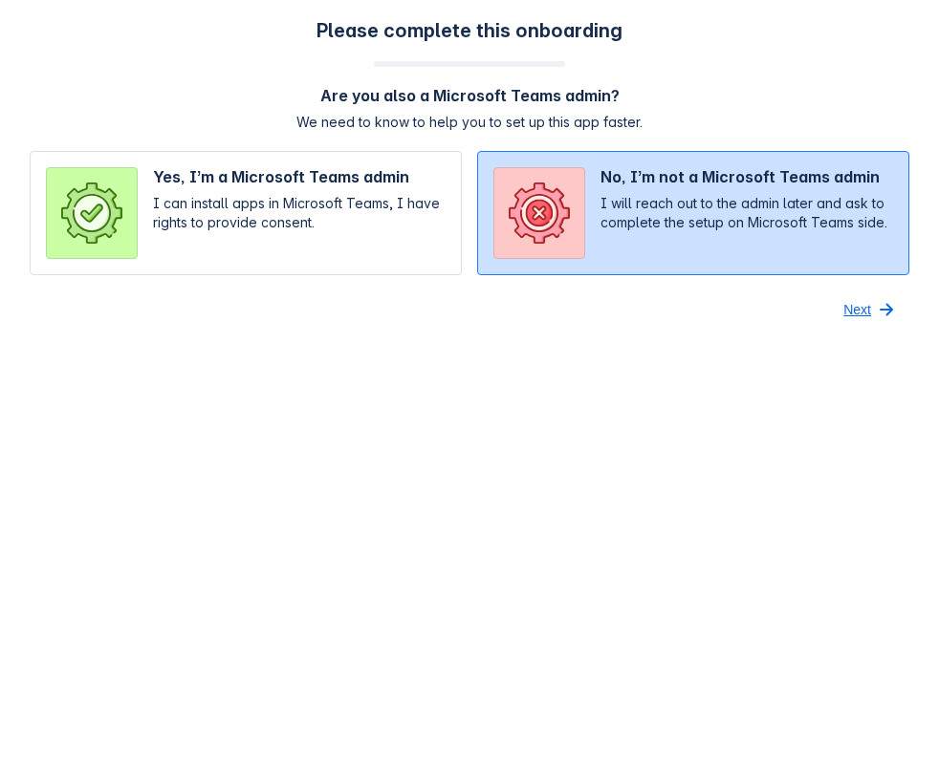
click at [753, 313] on span "Next" at bounding box center [857, 309] width 28 height 31
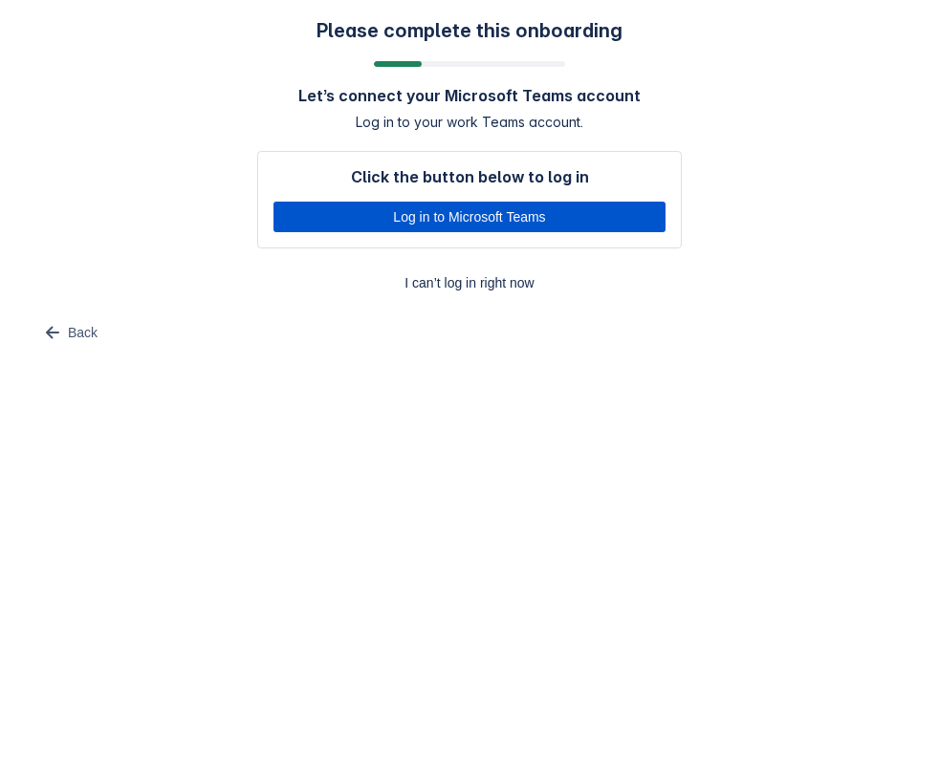
click at [585, 216] on span "Log in to Microsoft Teams" at bounding box center [469, 217] width 369 height 31
